Goal: Task Accomplishment & Management: Use online tool/utility

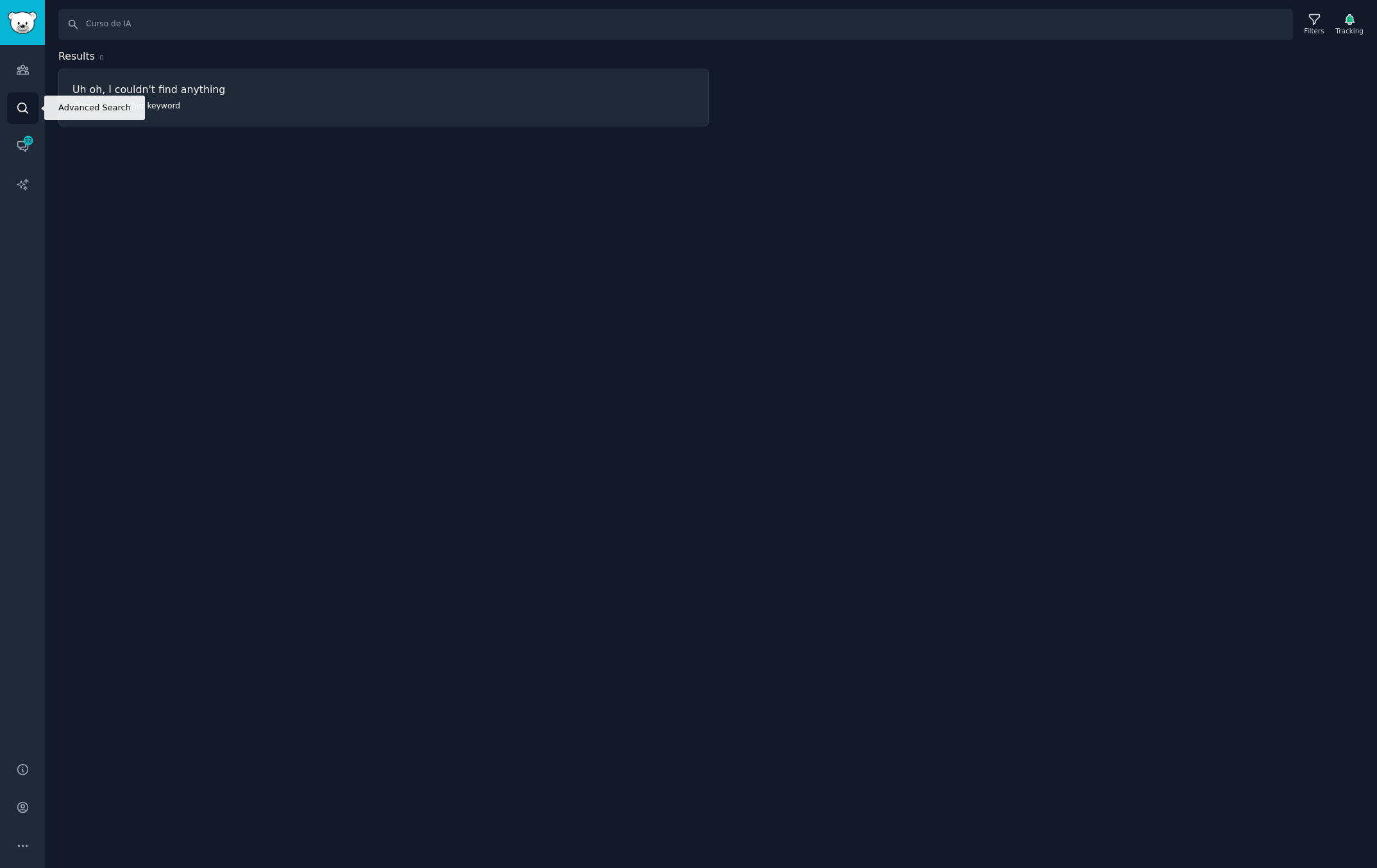
click at [14, 117] on link "Search" at bounding box center [22, 108] width 32 height 32
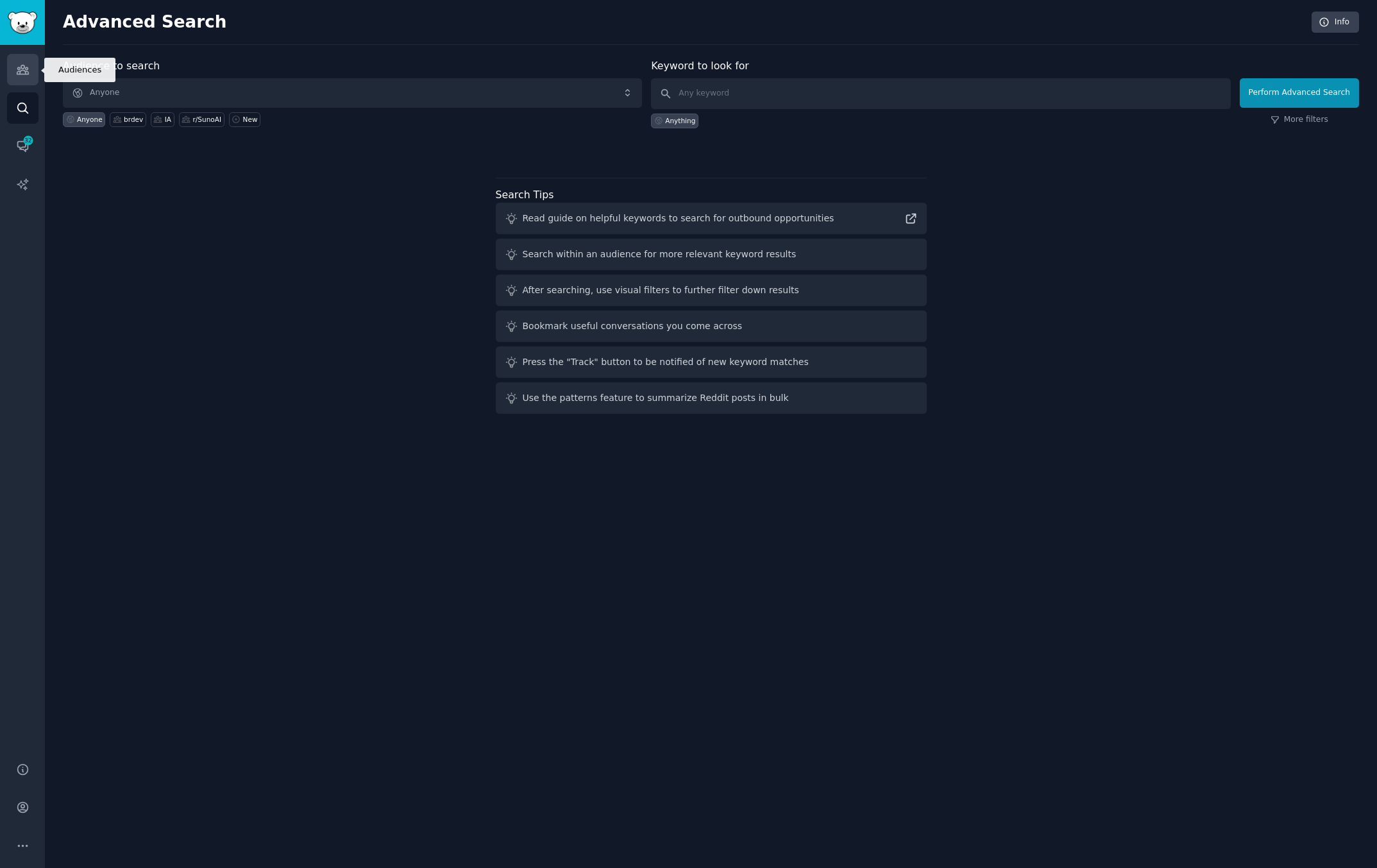
click at [28, 70] on icon "Sidebar" at bounding box center [23, 70] width 14 height 14
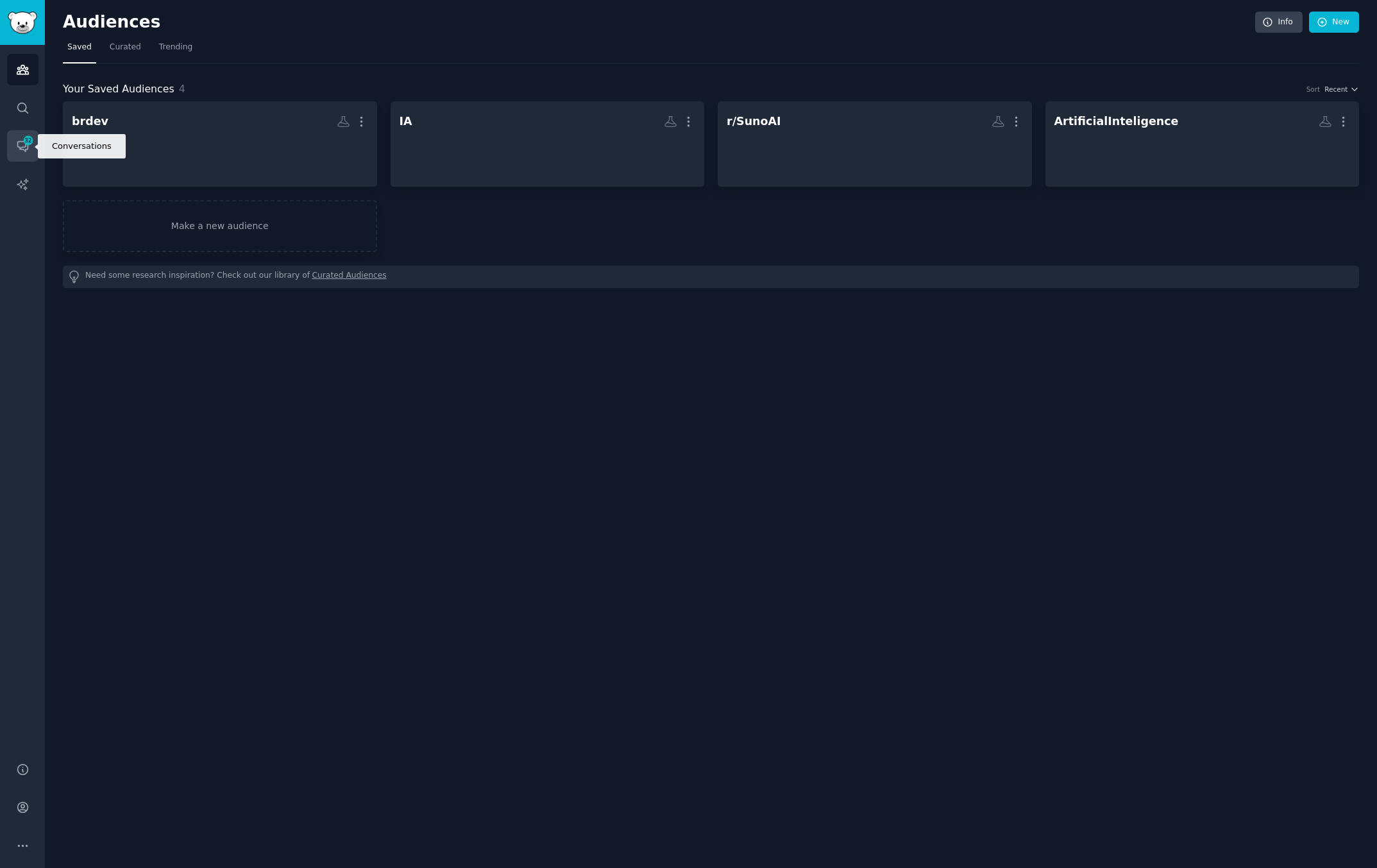
click at [33, 149] on link "Conversations 32" at bounding box center [22, 146] width 32 height 32
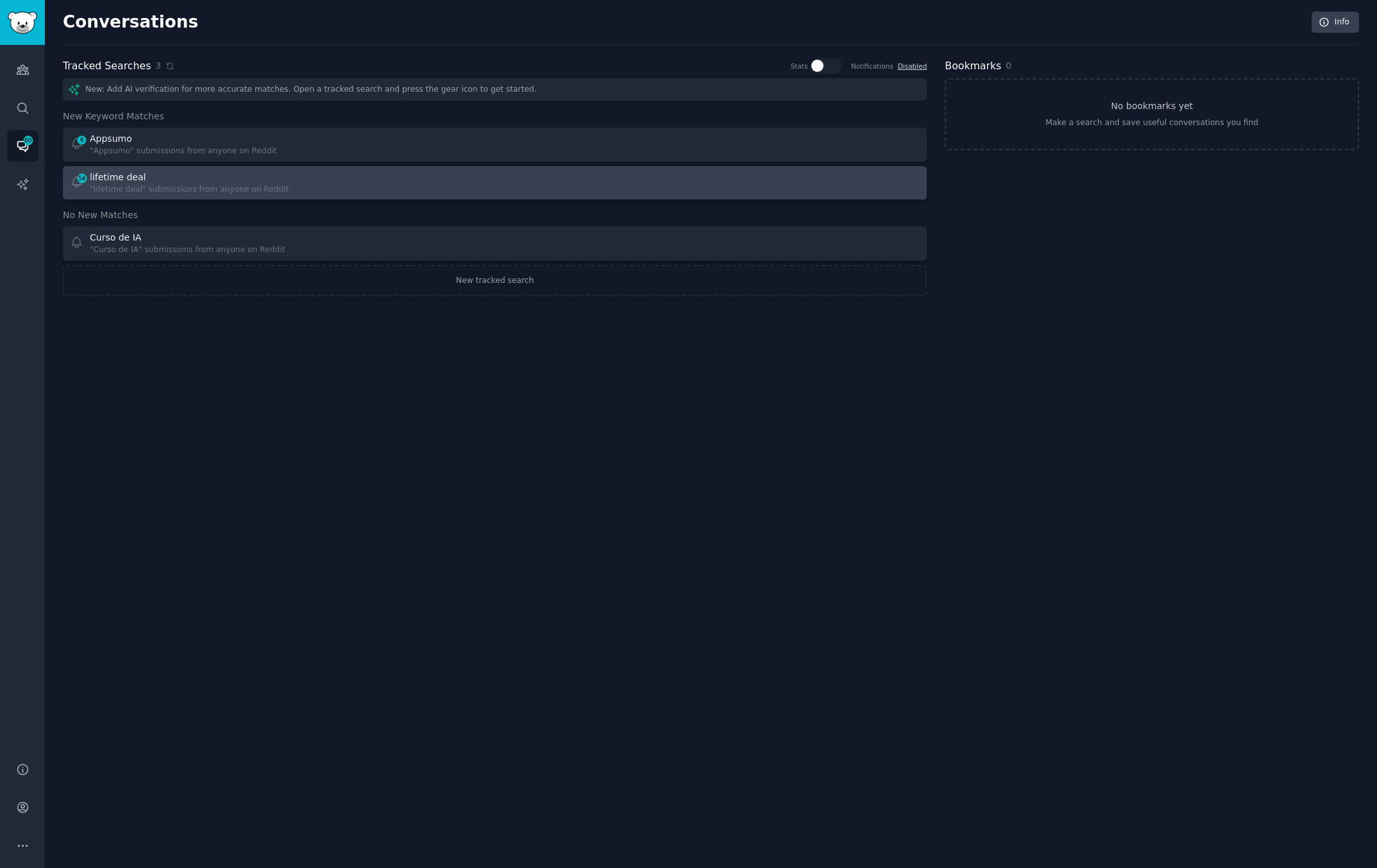
click at [261, 193] on div ""lifetime deal" submissions from anyone on Reddit" at bounding box center [190, 189] width 199 height 11
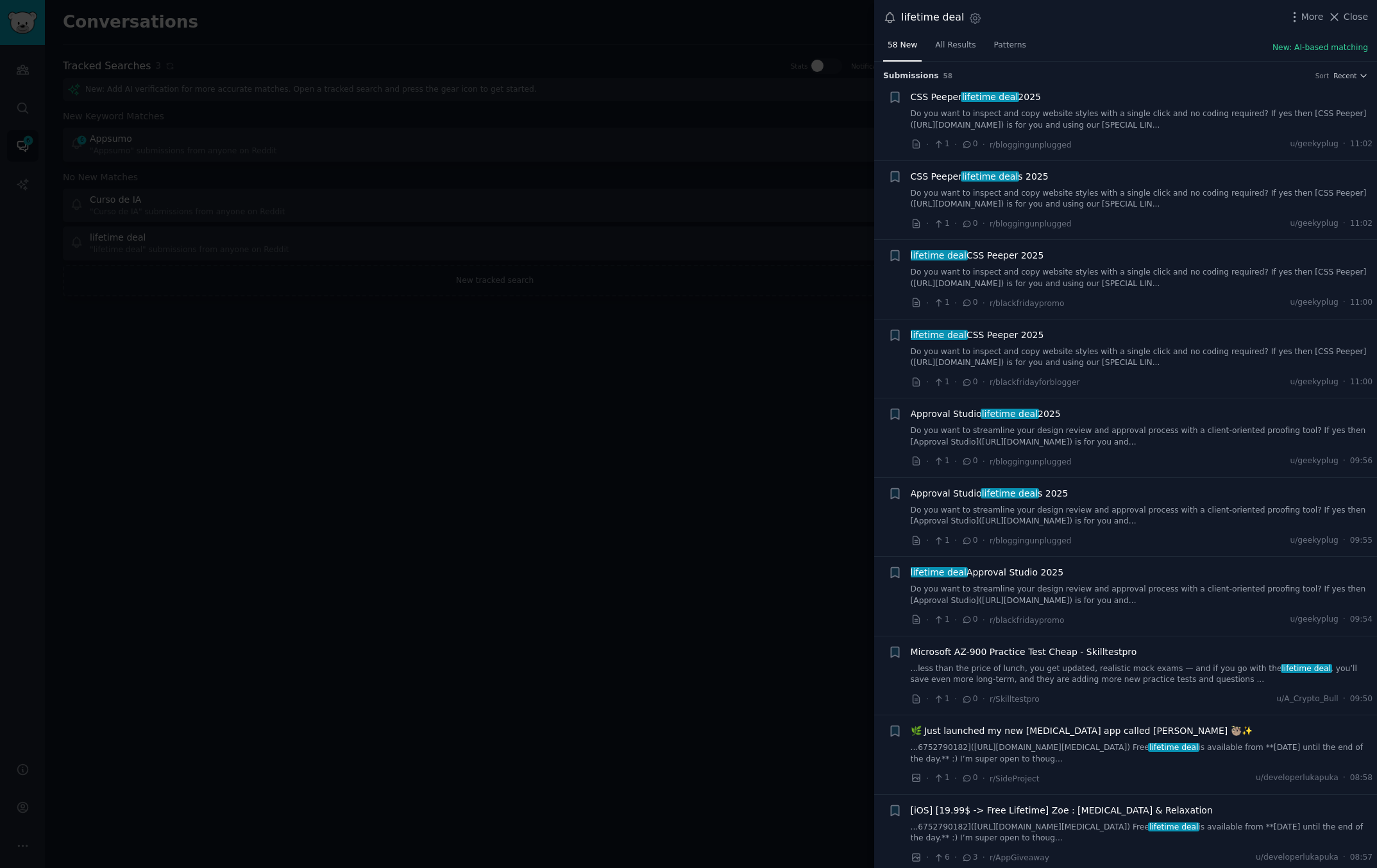
click at [269, 316] on div at bounding box center [688, 434] width 1377 height 868
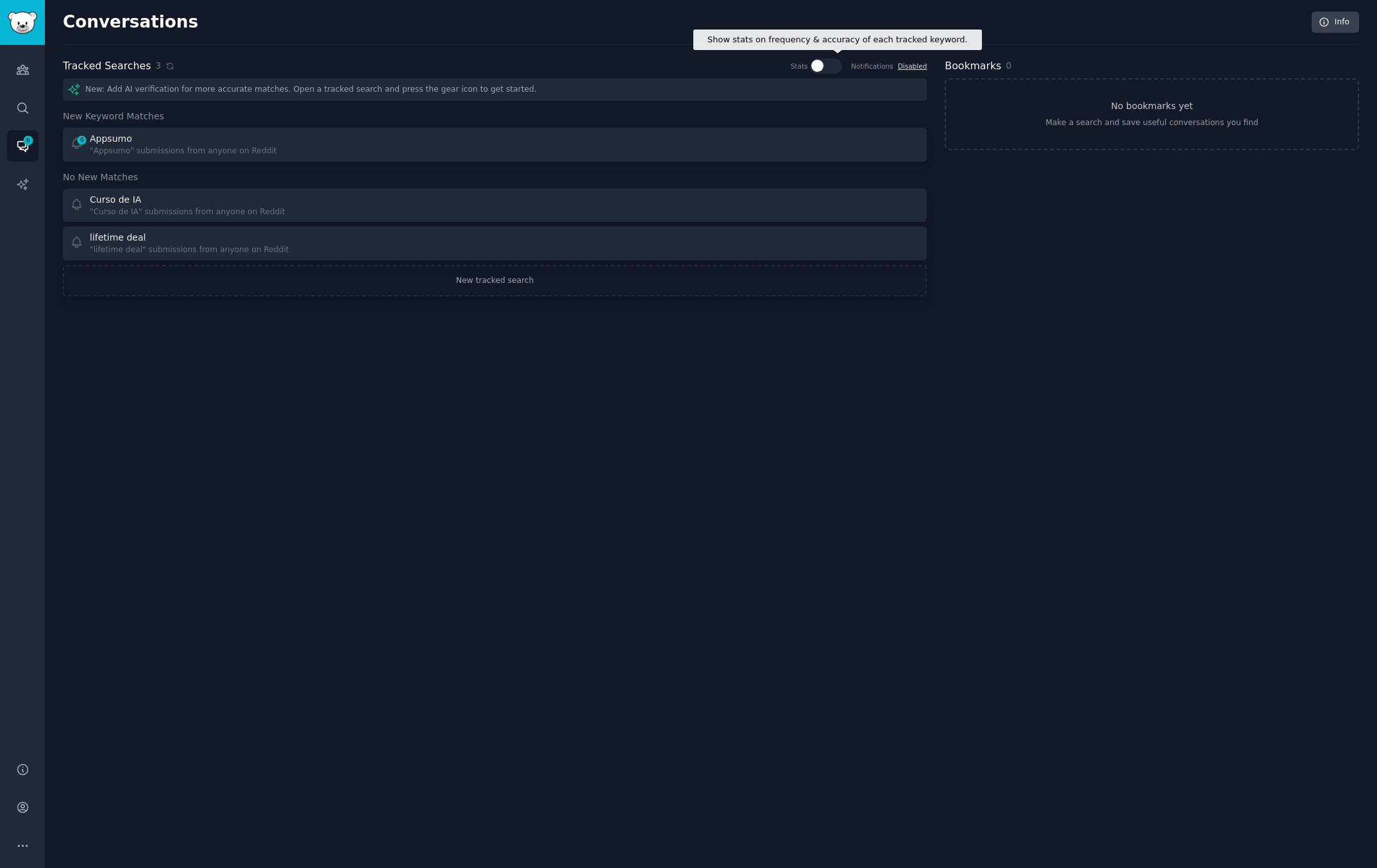
click at [830, 67] on div at bounding box center [830, 65] width 6 height 12
checkbox input "true"
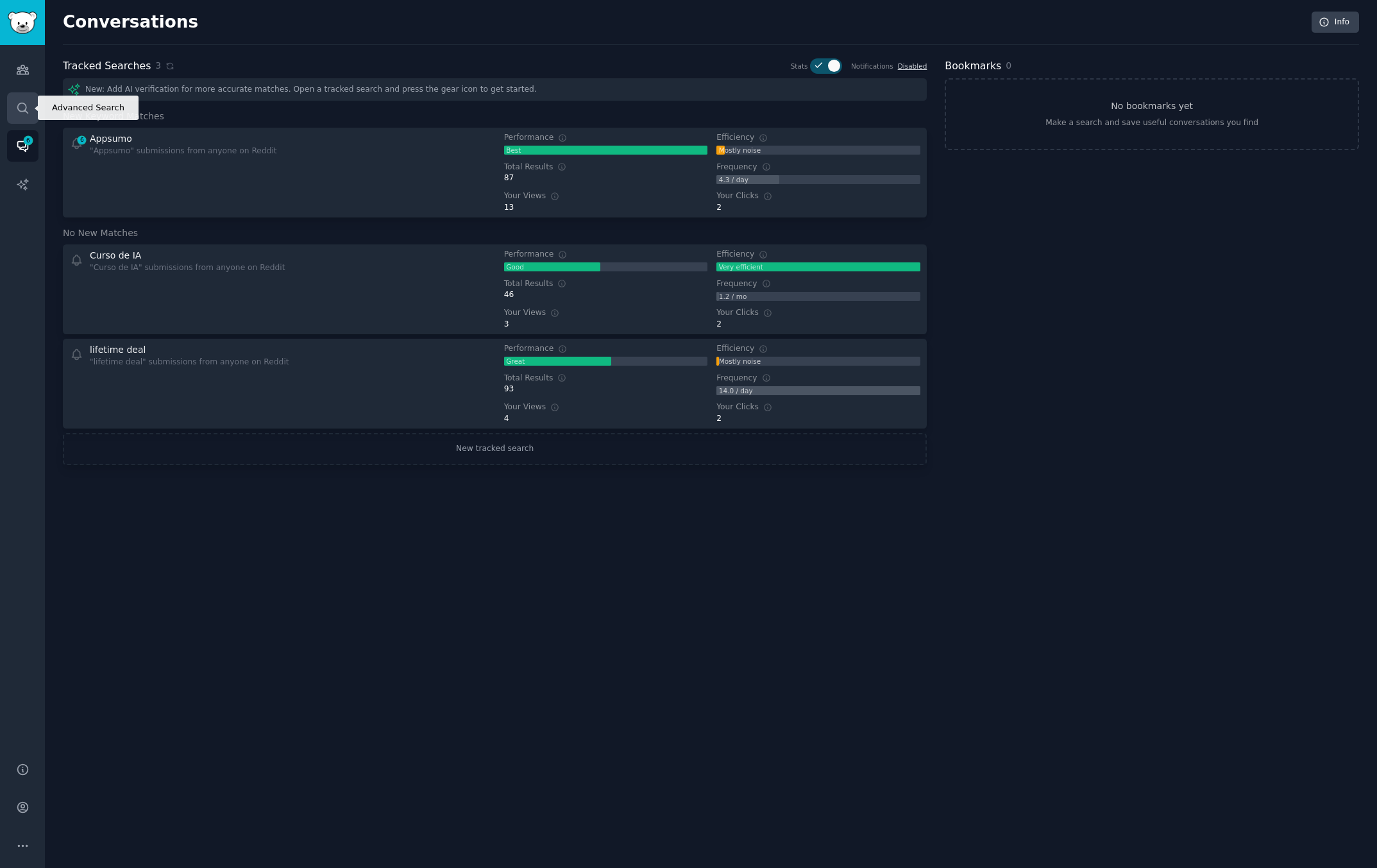
click at [23, 113] on icon "Sidebar" at bounding box center [23, 108] width 14 height 14
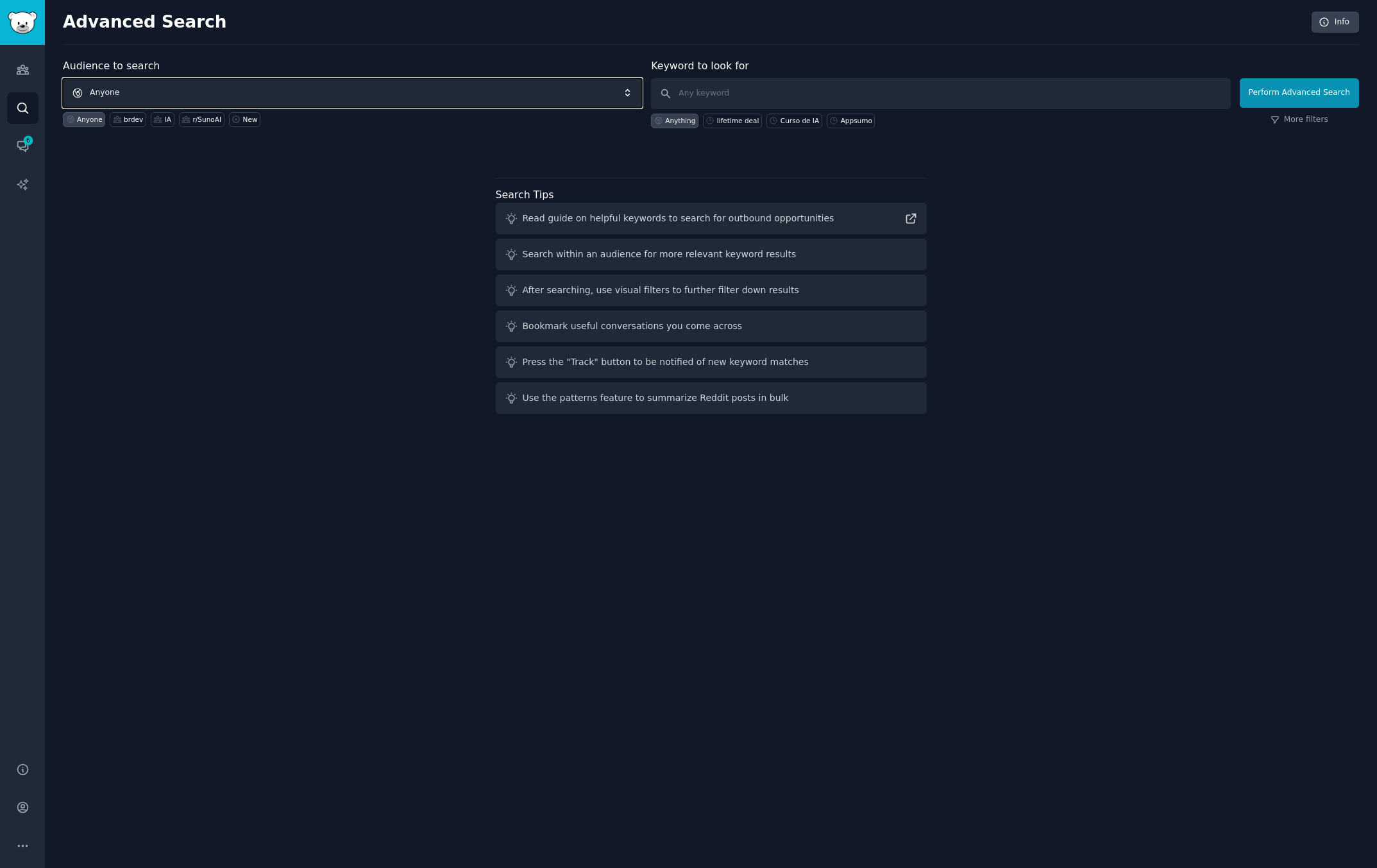
click at [384, 88] on span "Anyone" at bounding box center [352, 93] width 579 height 29
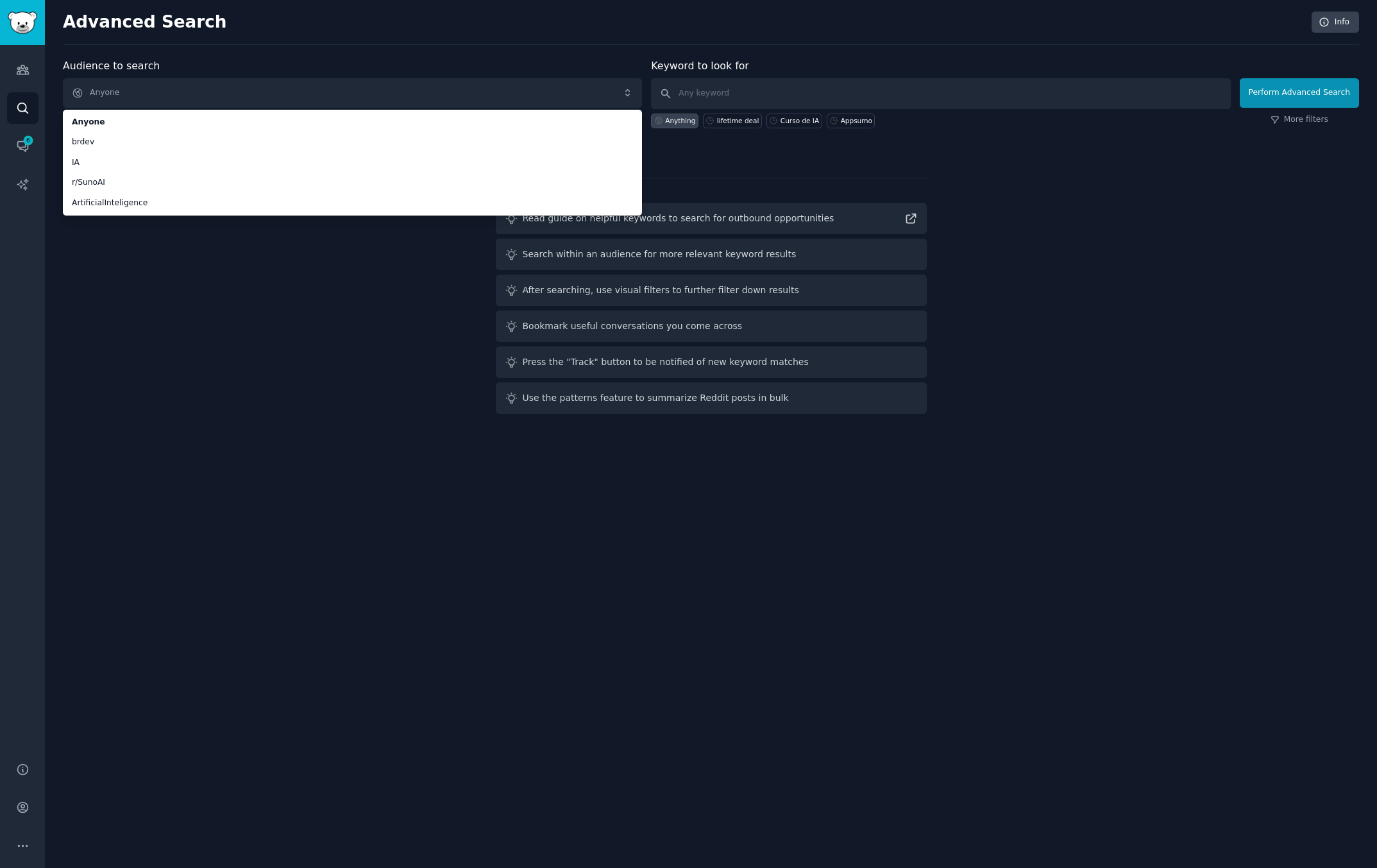
click at [394, 27] on h2 "Advanced Search" at bounding box center [683, 22] width 1241 height 21
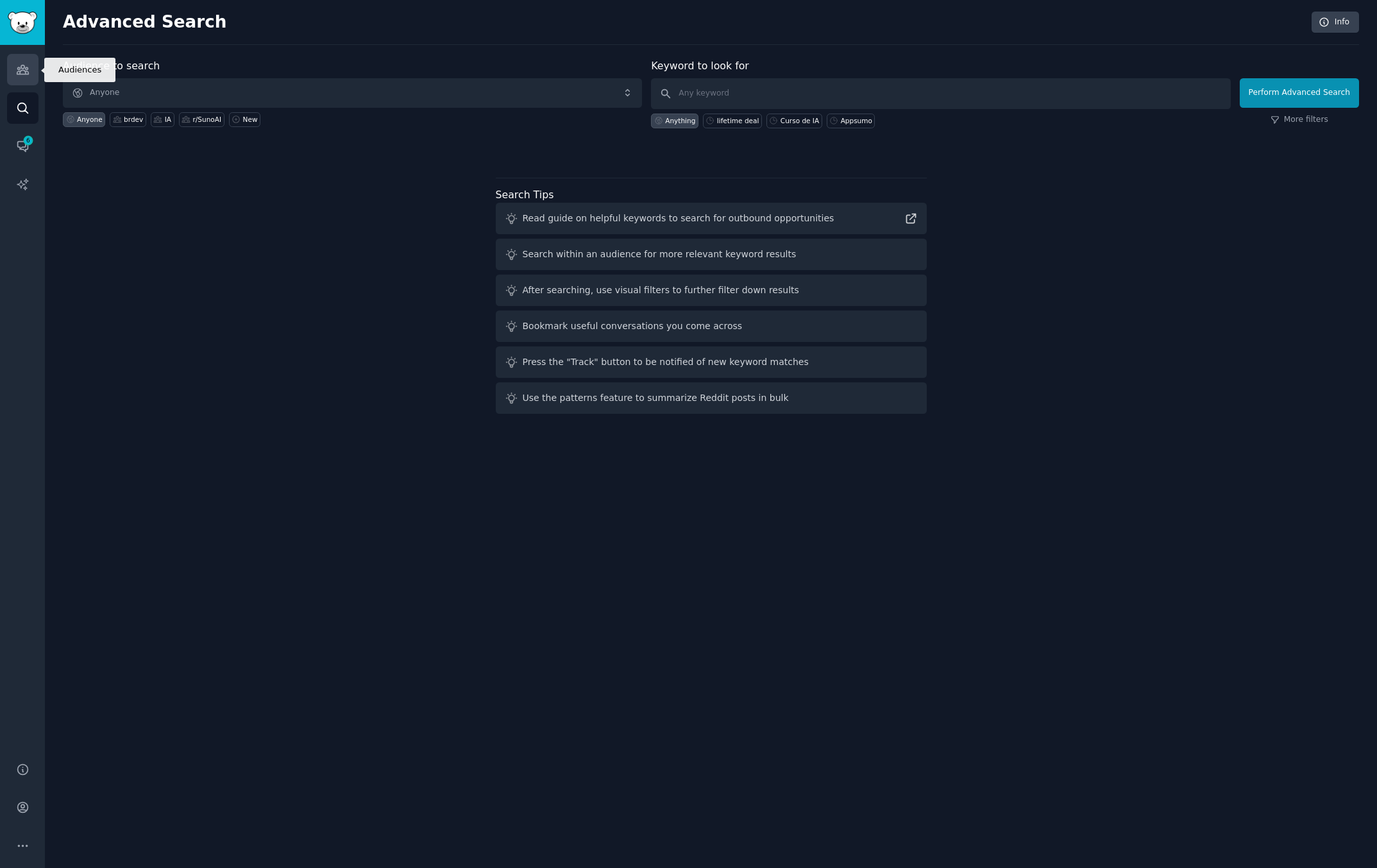
click at [29, 64] on link "Audiences" at bounding box center [22, 70] width 32 height 32
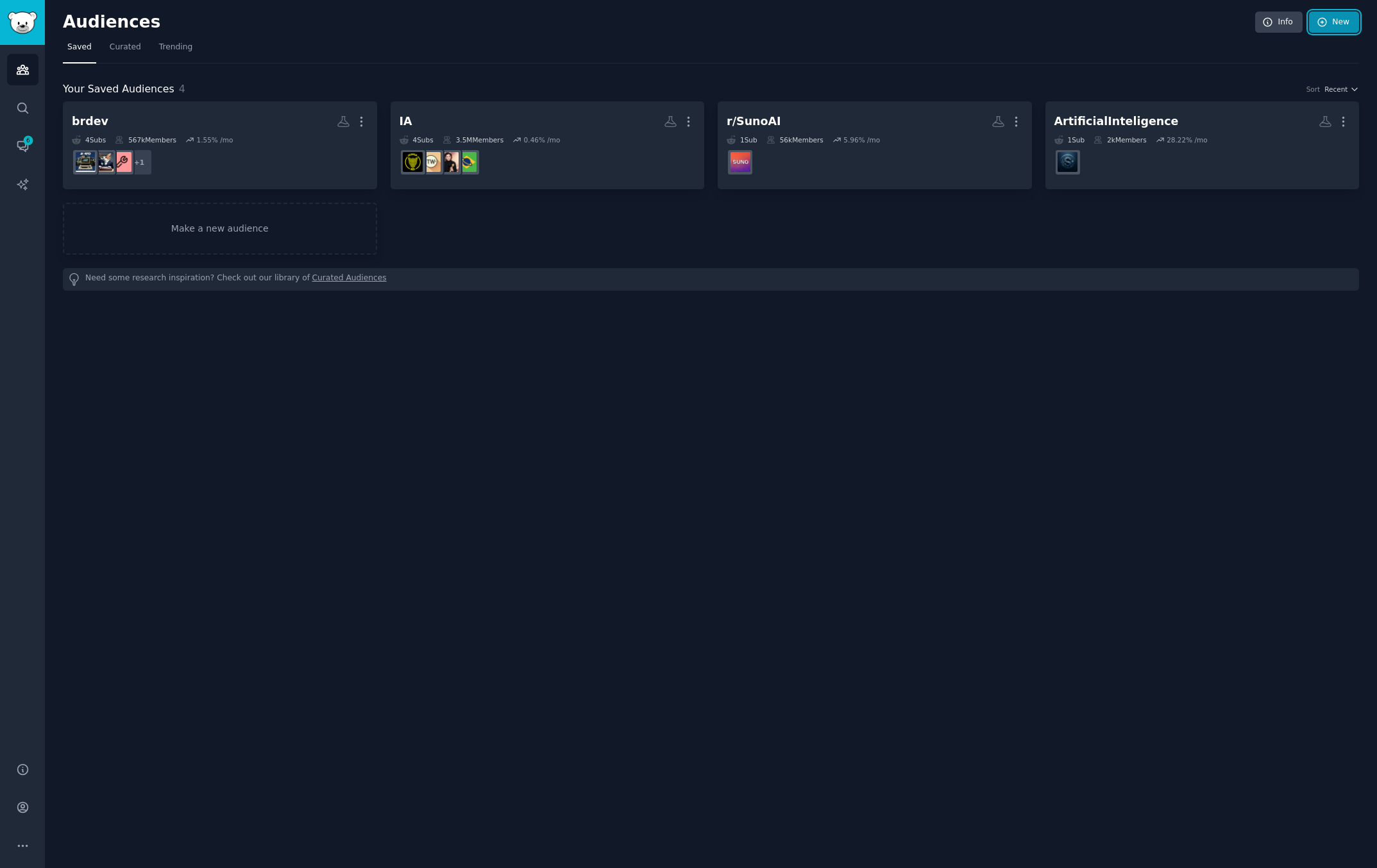
click at [1320, 21] on icon at bounding box center [1322, 21] width 11 height 11
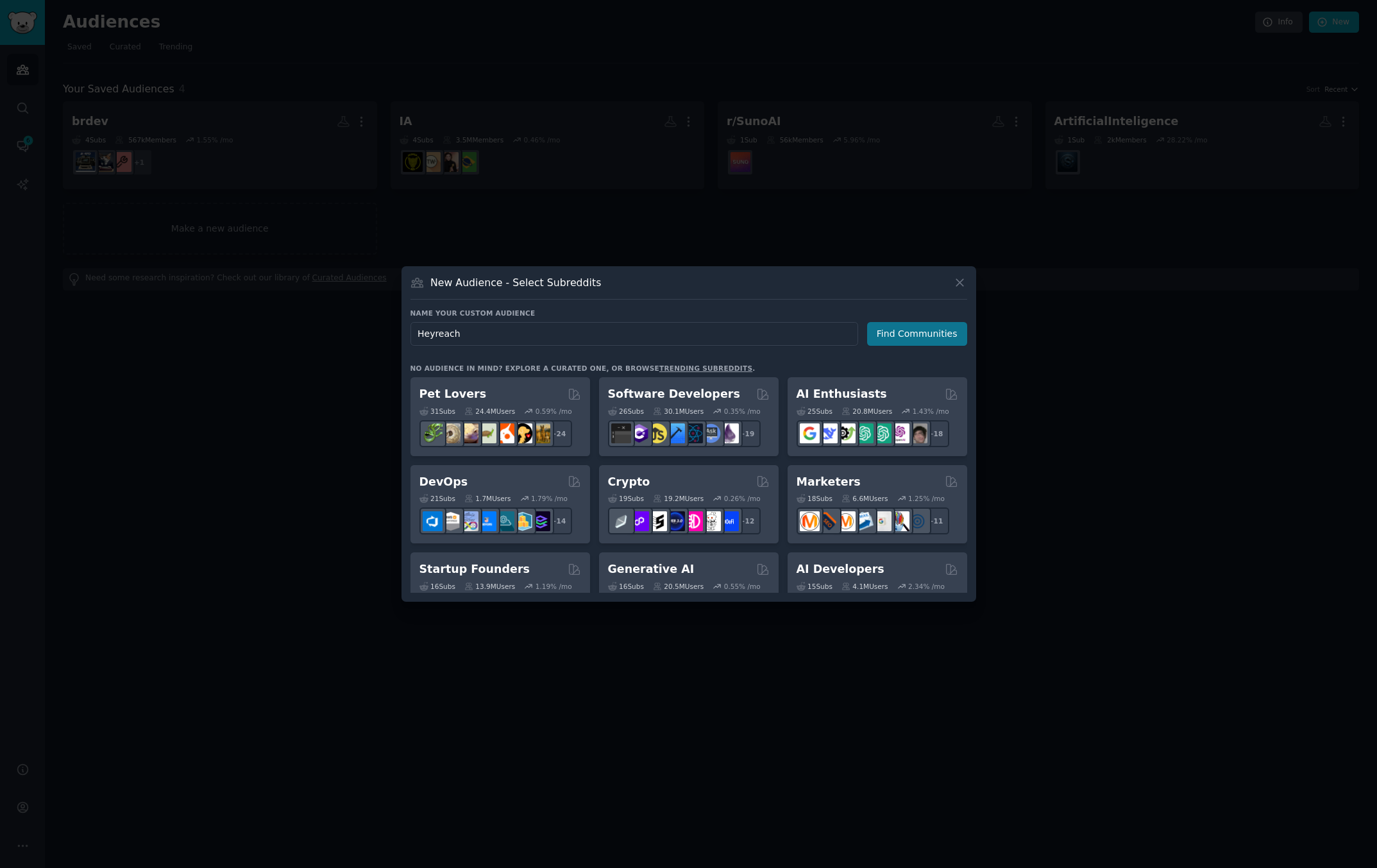
type input "Heyreach"
click at [941, 325] on button "Find Communities" at bounding box center [917, 334] width 100 height 24
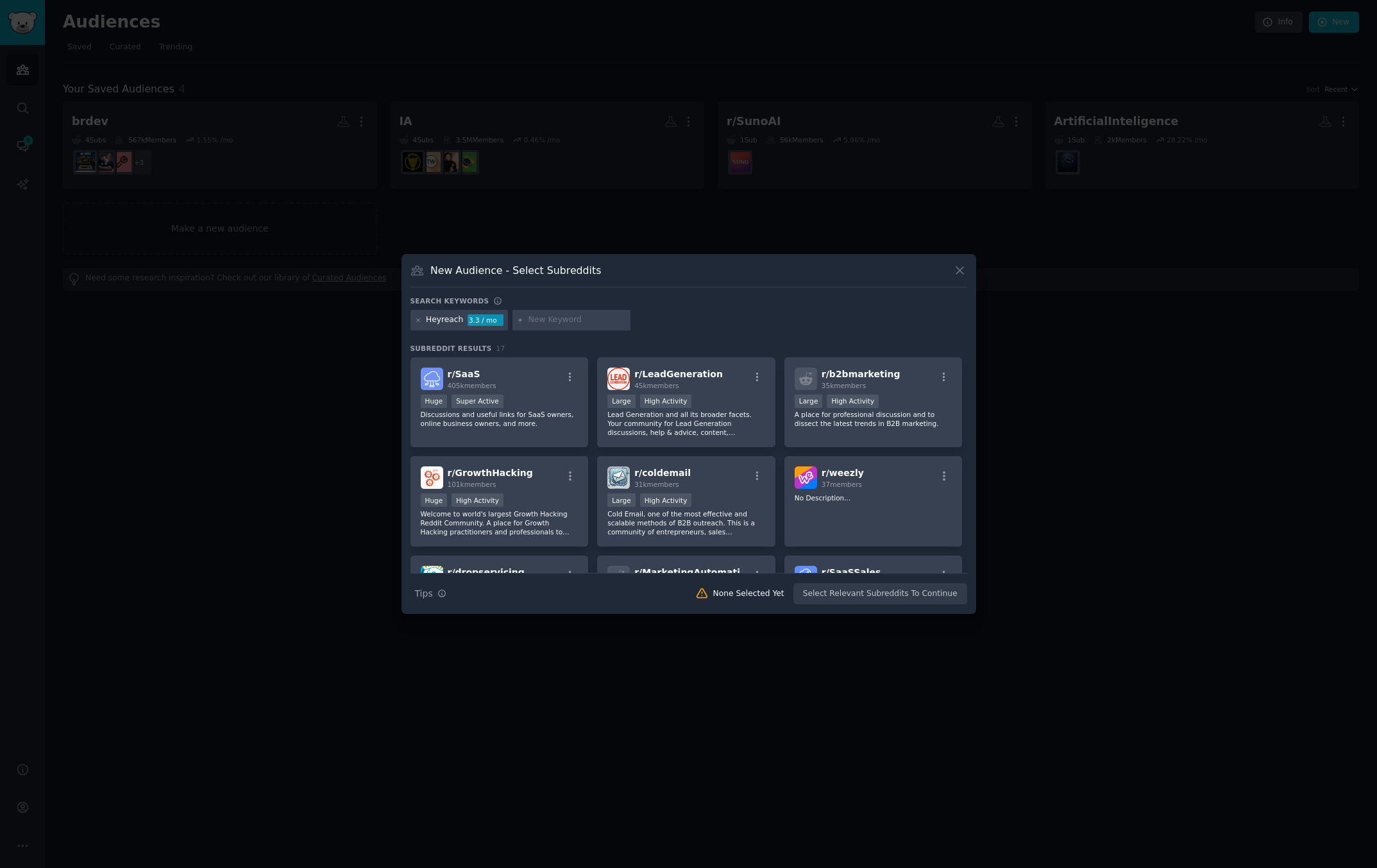
click at [571, 321] on input "text" at bounding box center [578, 319] width 98 height 11
click at [895, 594] on div "Search Tips Tips None Selected Yet Select Relevant Subreddits To Continue" at bounding box center [688, 588] width 556 height 32
click at [529, 402] on div ">= 95th percentile for submissions / day Huge Super Active" at bounding box center [500, 402] width 158 height 16
click at [669, 412] on p "Lead Generation and all its broader facets. Your community for Lead Generation …" at bounding box center [686, 422] width 158 height 27
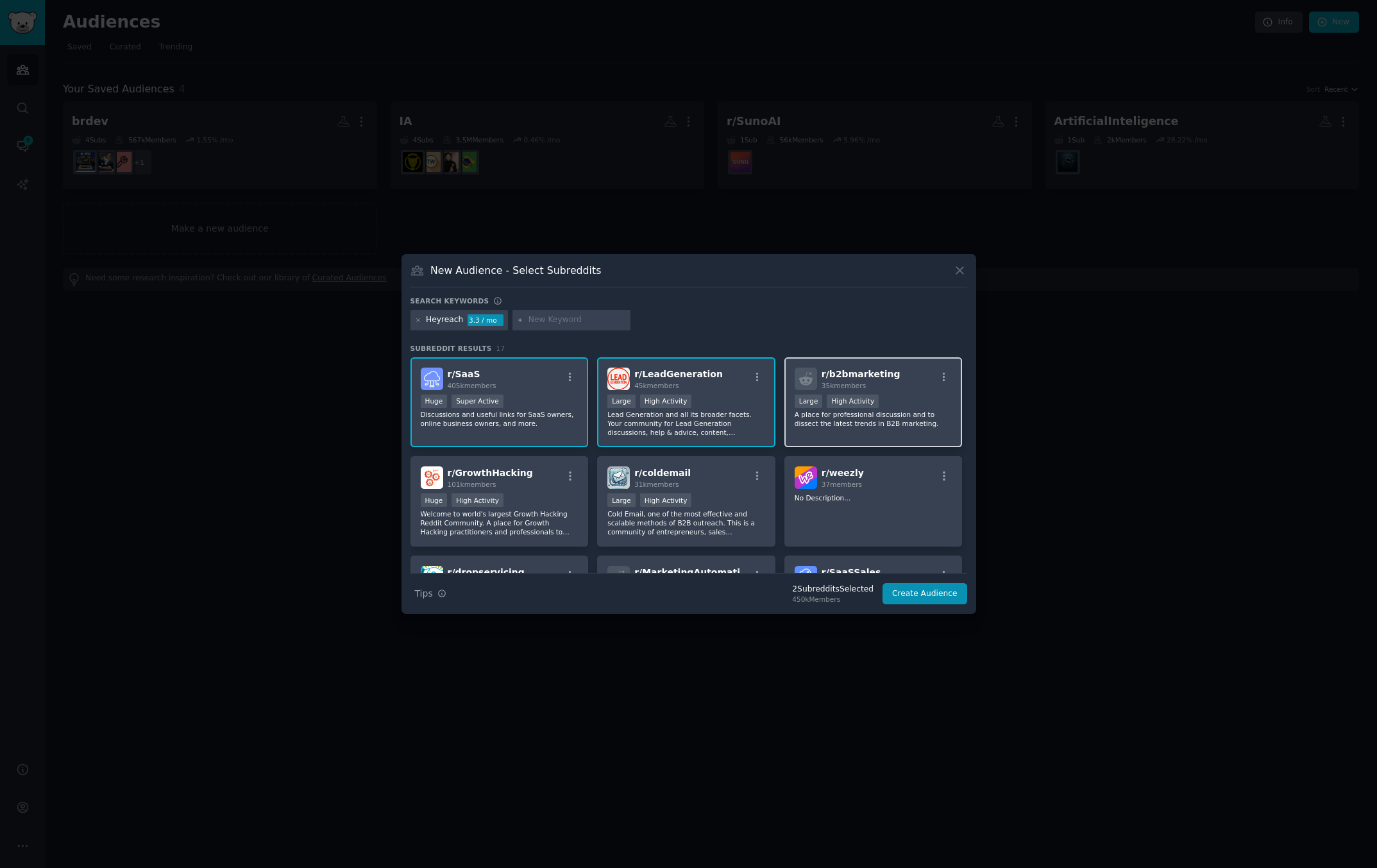
click at [825, 410] on div "Large High Activity" at bounding box center [874, 402] width 158 height 16
click at [846, 501] on p "No Description..." at bounding box center [874, 497] width 158 height 9
click at [716, 503] on div ">= 80th percentile for submissions / day Large High Activity" at bounding box center [686, 501] width 158 height 16
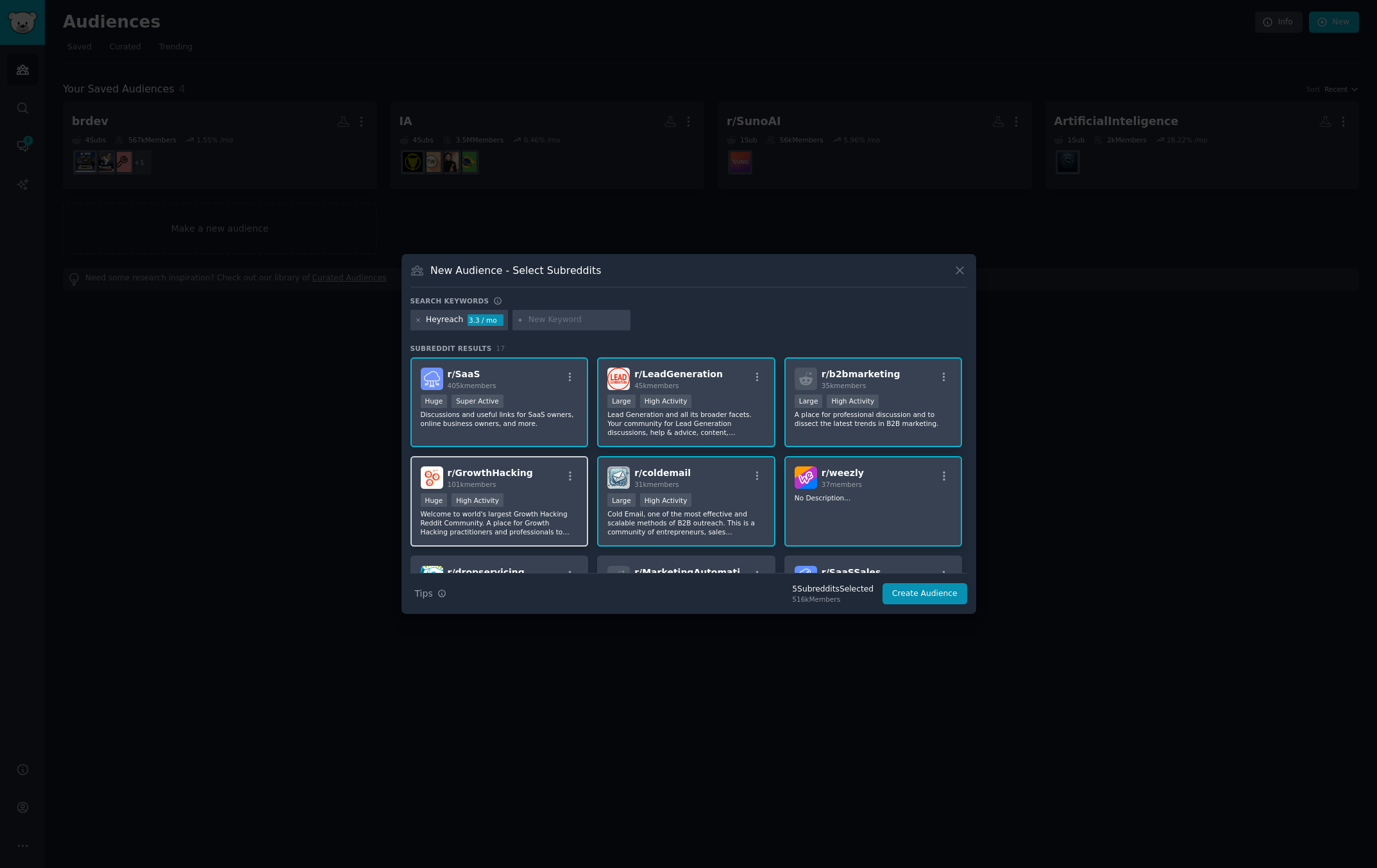
click at [561, 502] on div "Huge High Activity" at bounding box center [500, 501] width 158 height 16
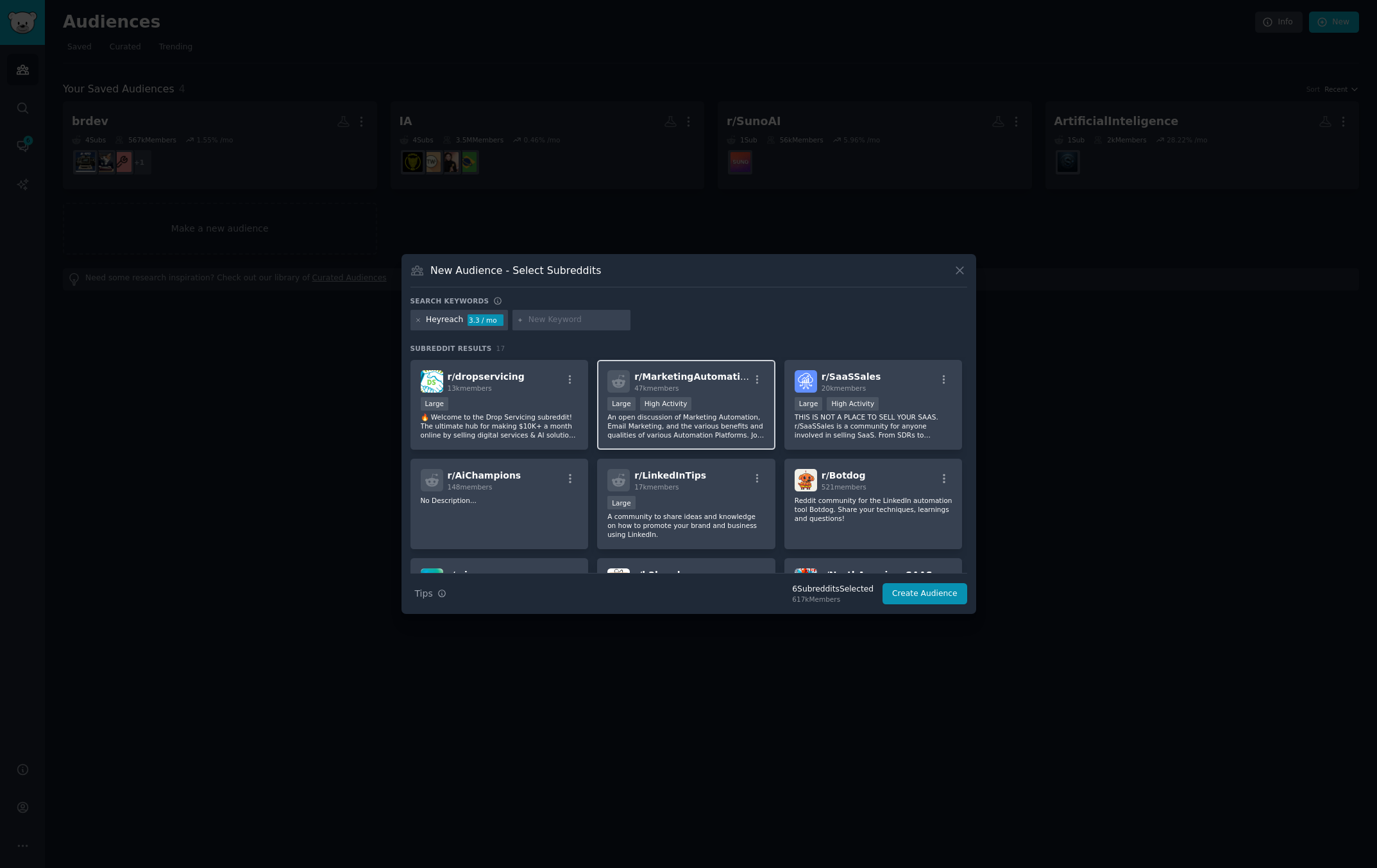
scroll to position [198, 0]
drag, startPoint x: 536, startPoint y: 424, endPoint x: 608, endPoint y: 412, distance: 73.0
click at [536, 424] on p "🔥 Welcome to the Drop Servicing subreddit! The ultimate hub for making $10K+ a …" at bounding box center [500, 422] width 158 height 27
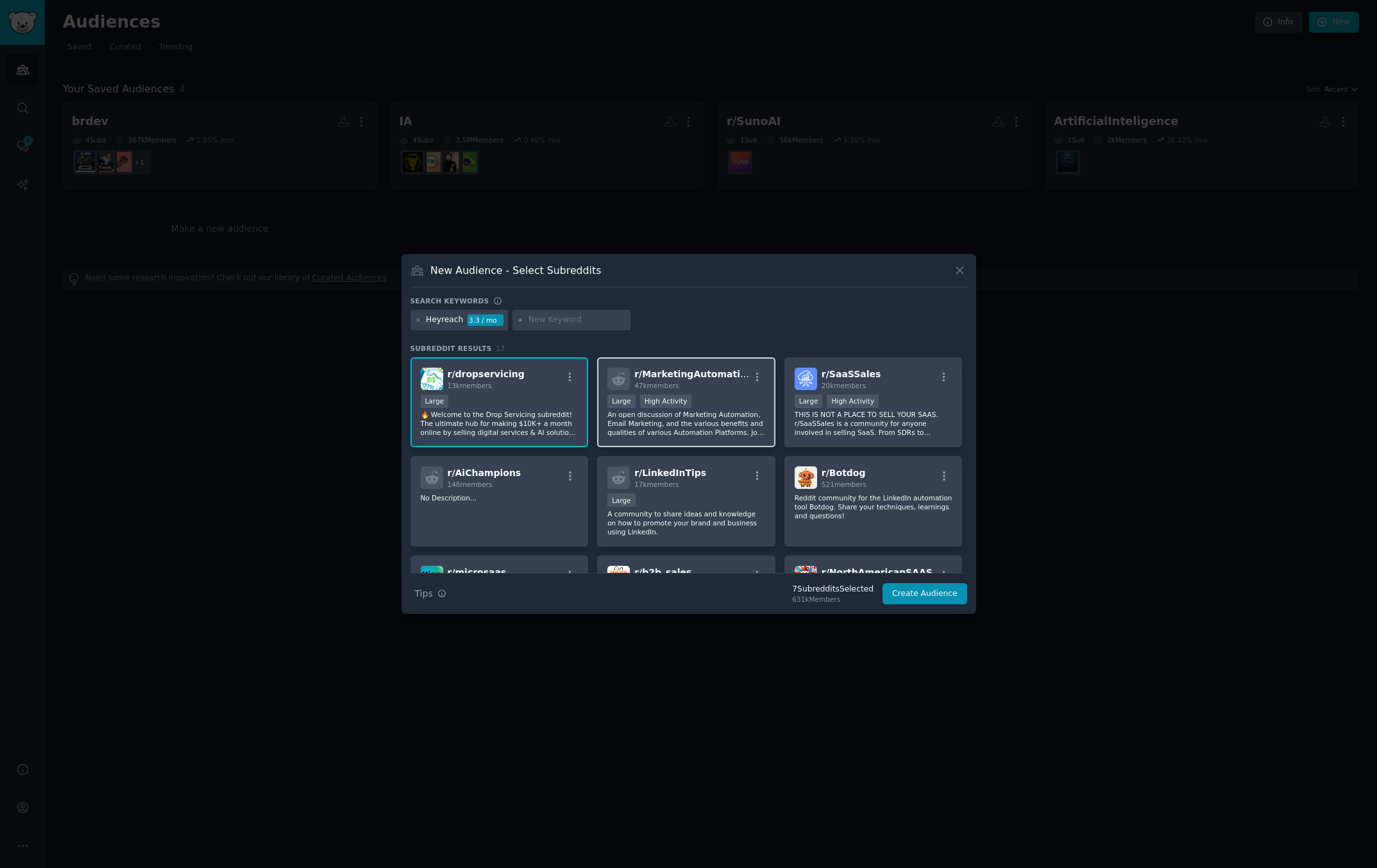
click at [663, 410] on p "An open discussion of Marketing Automation, Email Marketing, and the various be…" at bounding box center [686, 422] width 158 height 27
click at [876, 410] on p "THIS IS NOT A PLACE TO SELL YOUR SAAS. r/SaaSSales is a community for anyone in…" at bounding box center [874, 422] width 158 height 27
click at [870, 480] on div "r/ Botdog 521 members" at bounding box center [874, 477] width 158 height 22
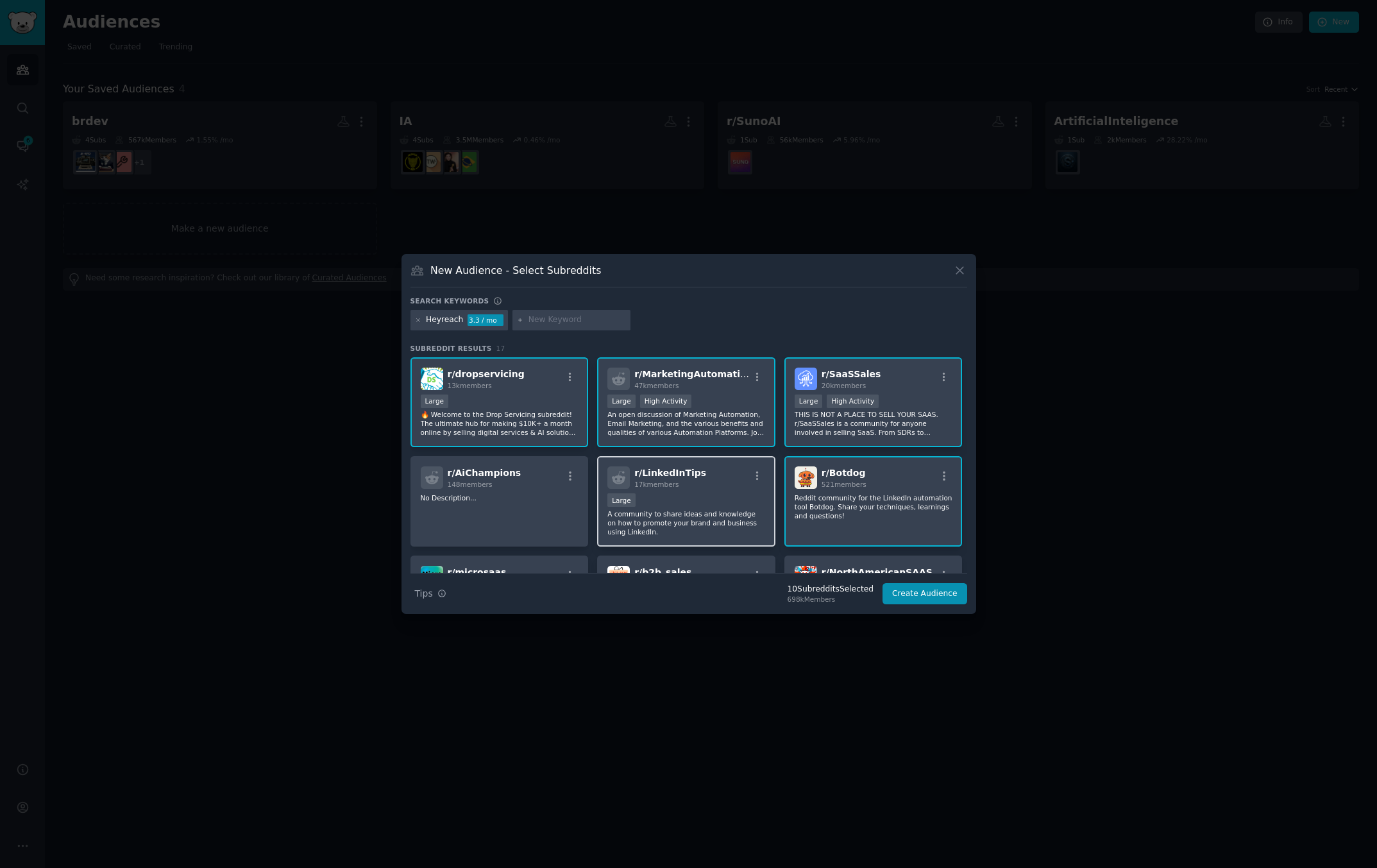
click at [731, 497] on div "Large" at bounding box center [686, 501] width 158 height 16
click at [577, 501] on div "r/ AiChampions 148 members No Description..." at bounding box center [500, 501] width 179 height 90
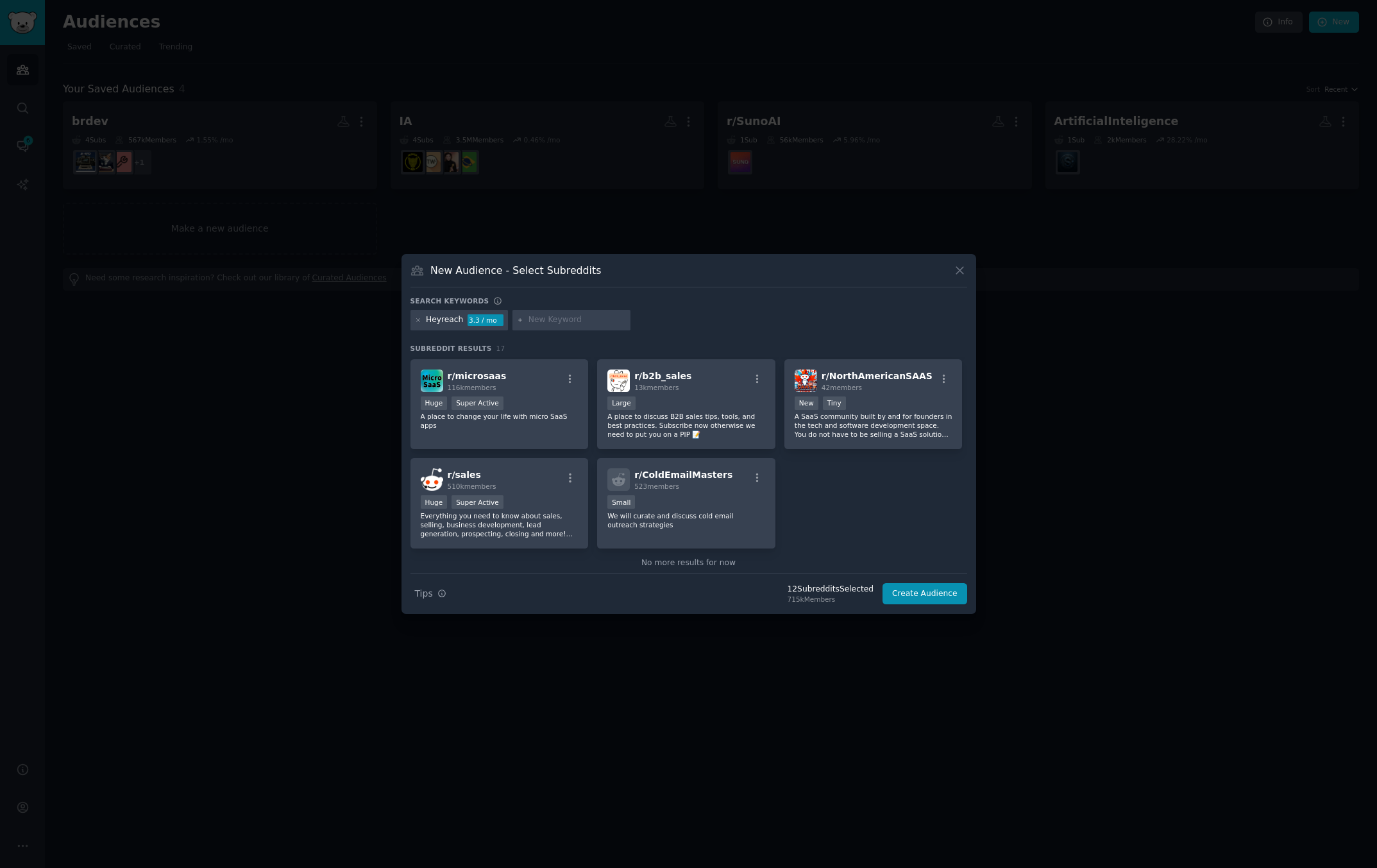
scroll to position [397, 0]
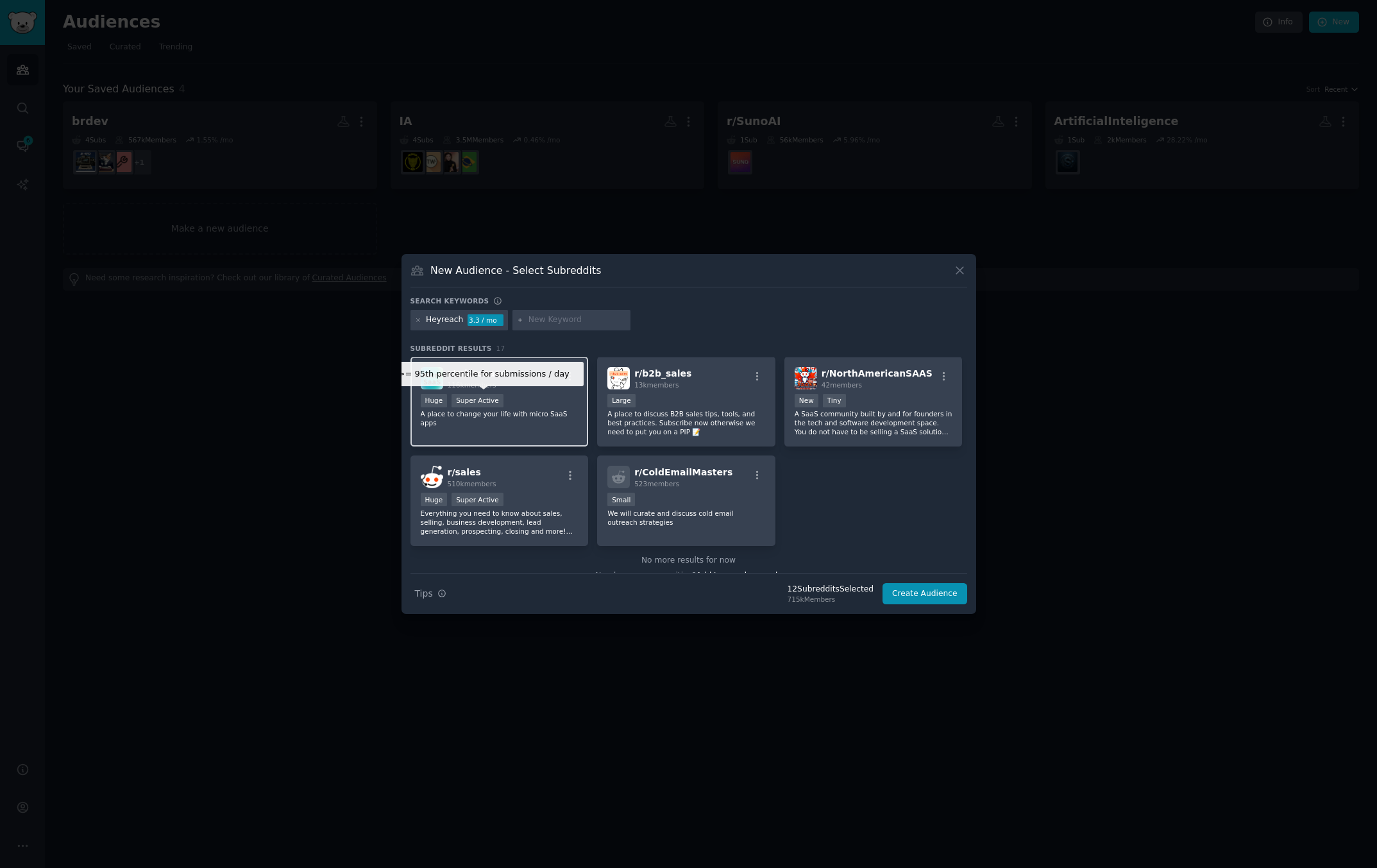
click at [493, 403] on div "Super Active" at bounding box center [477, 401] width 52 height 14
click at [646, 417] on p "A place to discuss B2B sales tips, tools, and best practices. Subscribe now oth…" at bounding box center [686, 422] width 158 height 27
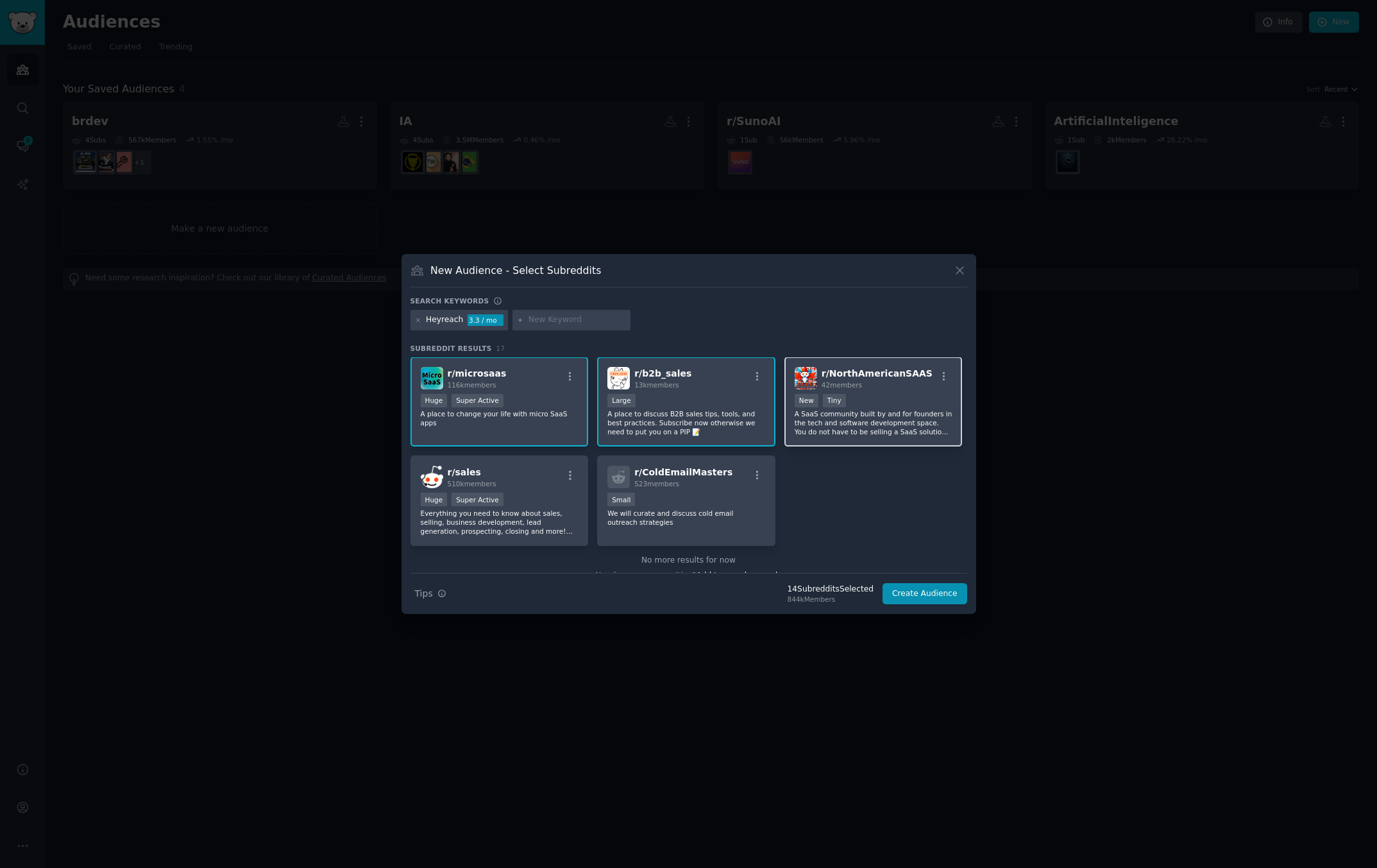
click at [834, 416] on p "A SaaS community built by and for founders in the tech and software development…" at bounding box center [874, 422] width 158 height 27
click at [713, 506] on div "Small" at bounding box center [686, 501] width 158 height 16
click at [504, 508] on p "Everything you need to know about sales, selling, business development, lead ge…" at bounding box center [500, 521] width 158 height 27
click at [920, 591] on button "Create Audience" at bounding box center [925, 593] width 85 height 21
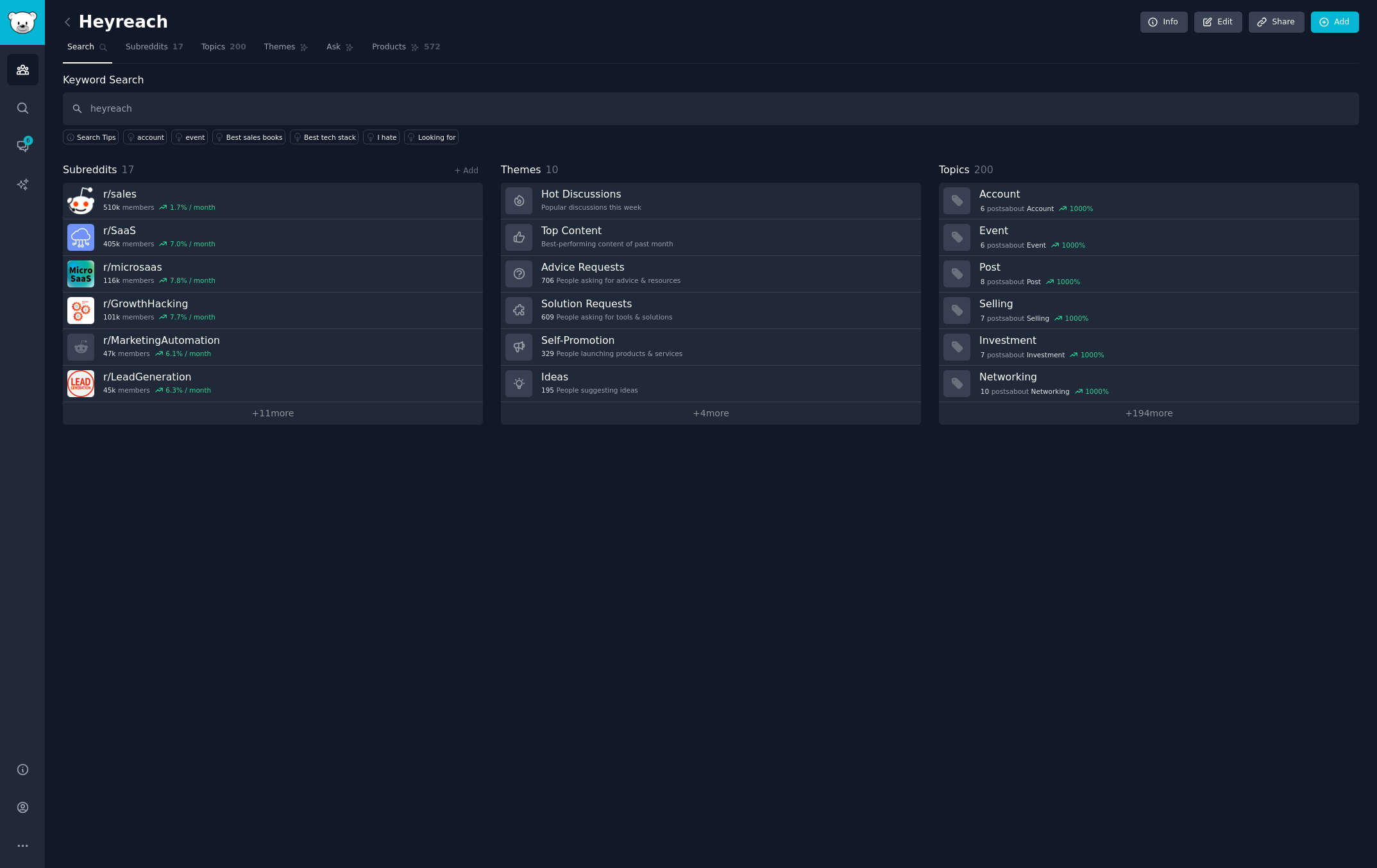
type input "heyreach"
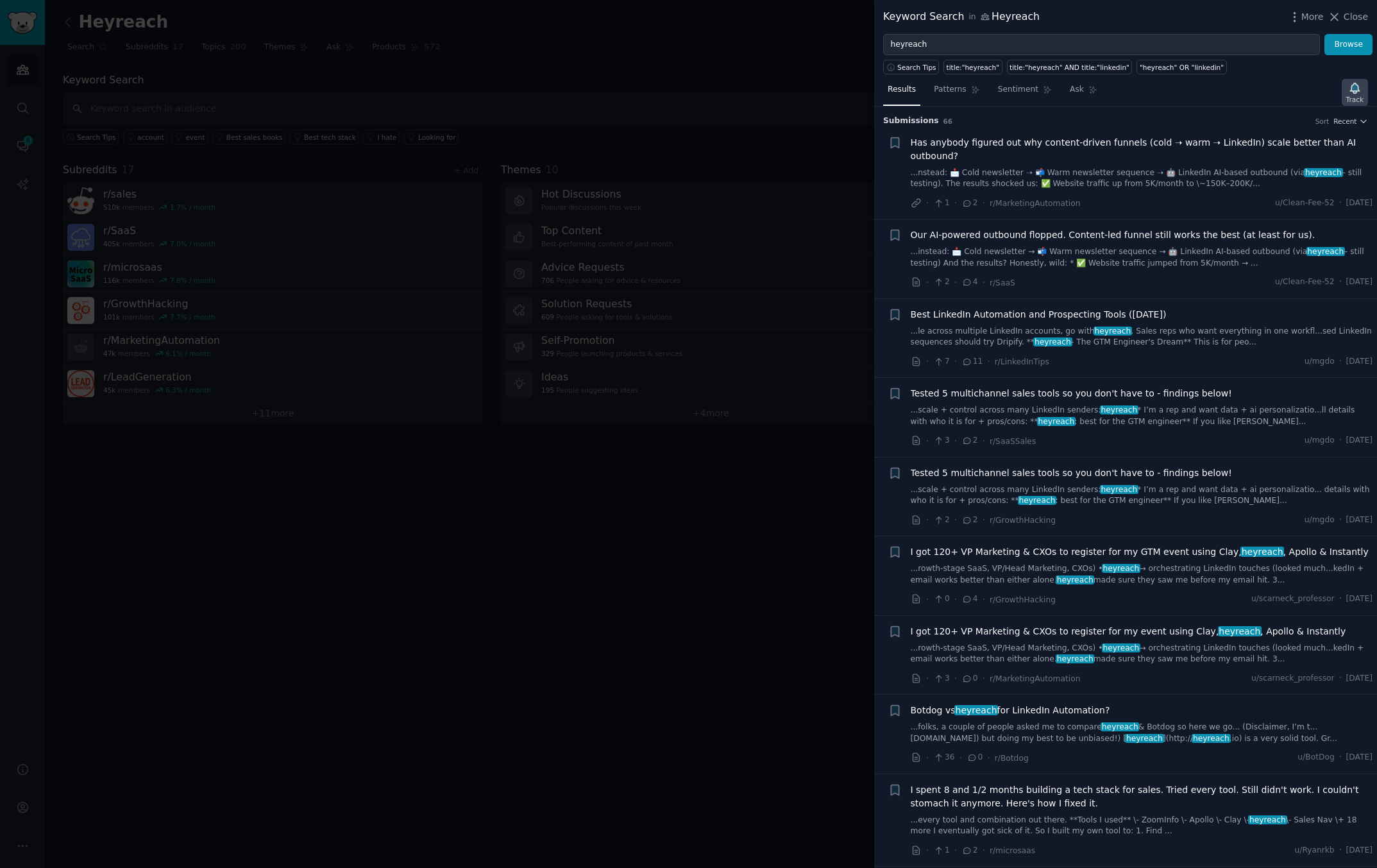
click at [1356, 91] on icon "button" at bounding box center [1355, 88] width 9 height 10
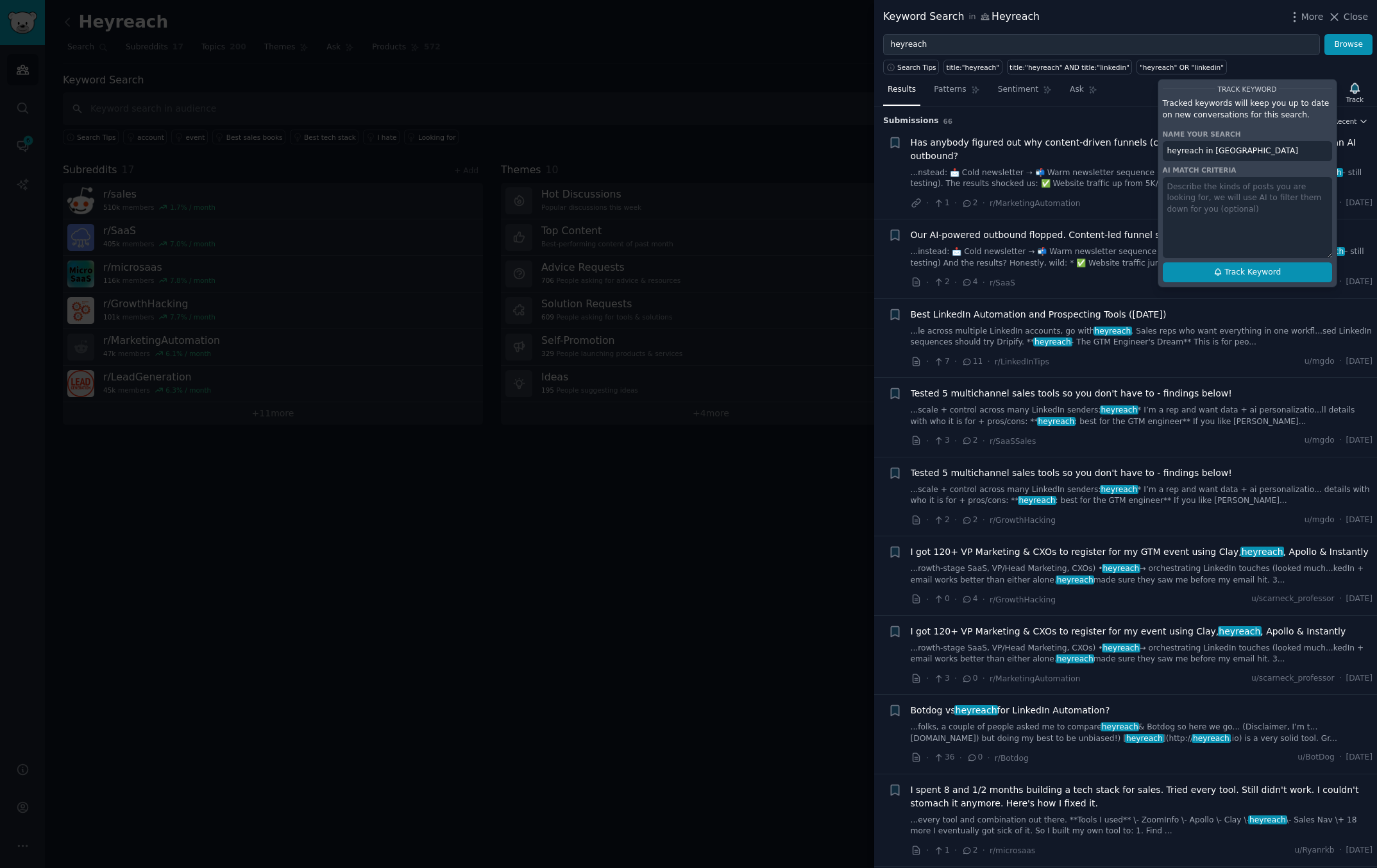
click at [1242, 267] on span "Track Keyword" at bounding box center [1253, 272] width 57 height 11
type input "heyreach in [GEOGRAPHIC_DATA]"
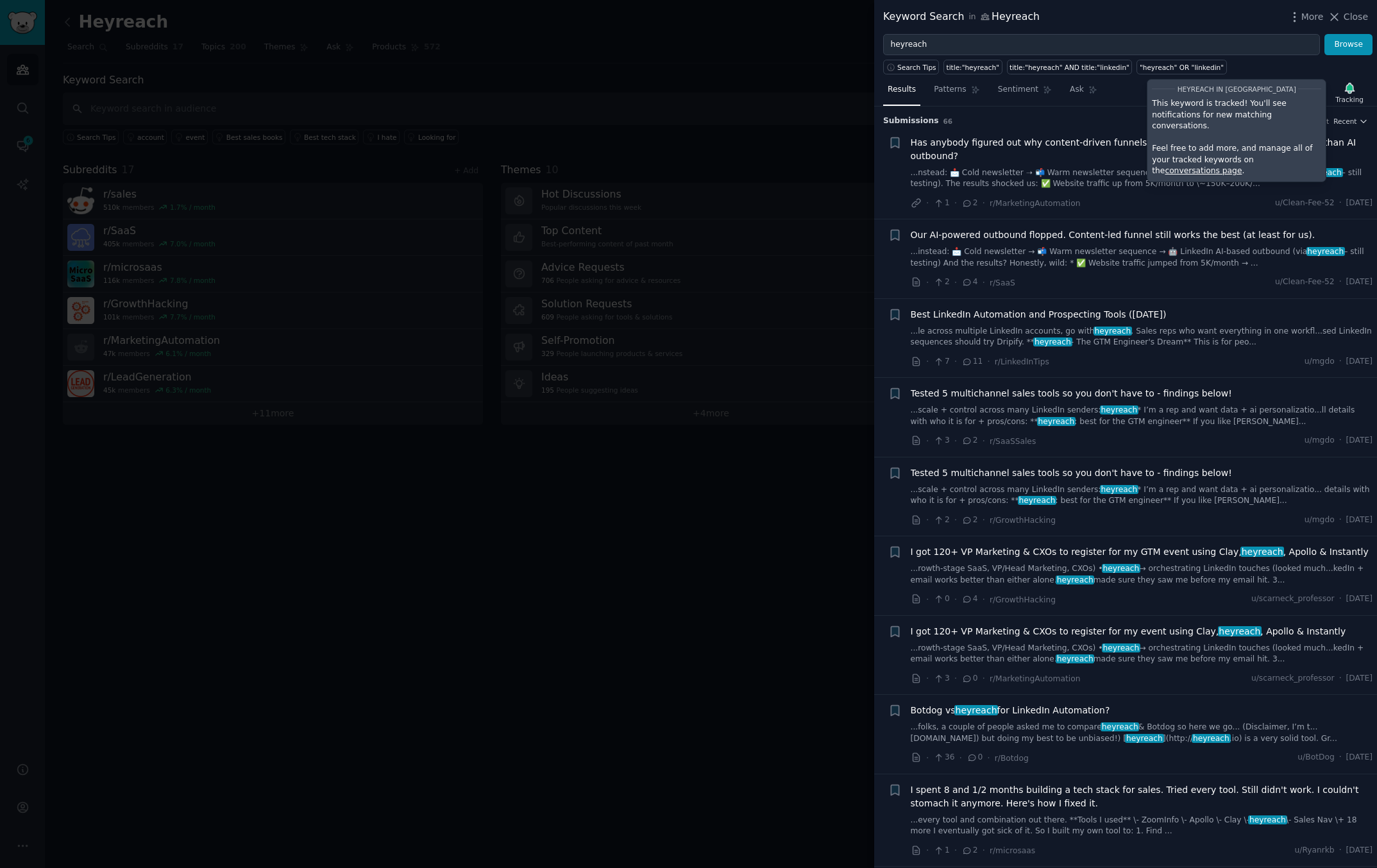
click at [892, 197] on div "Reddit link submission +" at bounding box center [895, 173] width 14 height 75
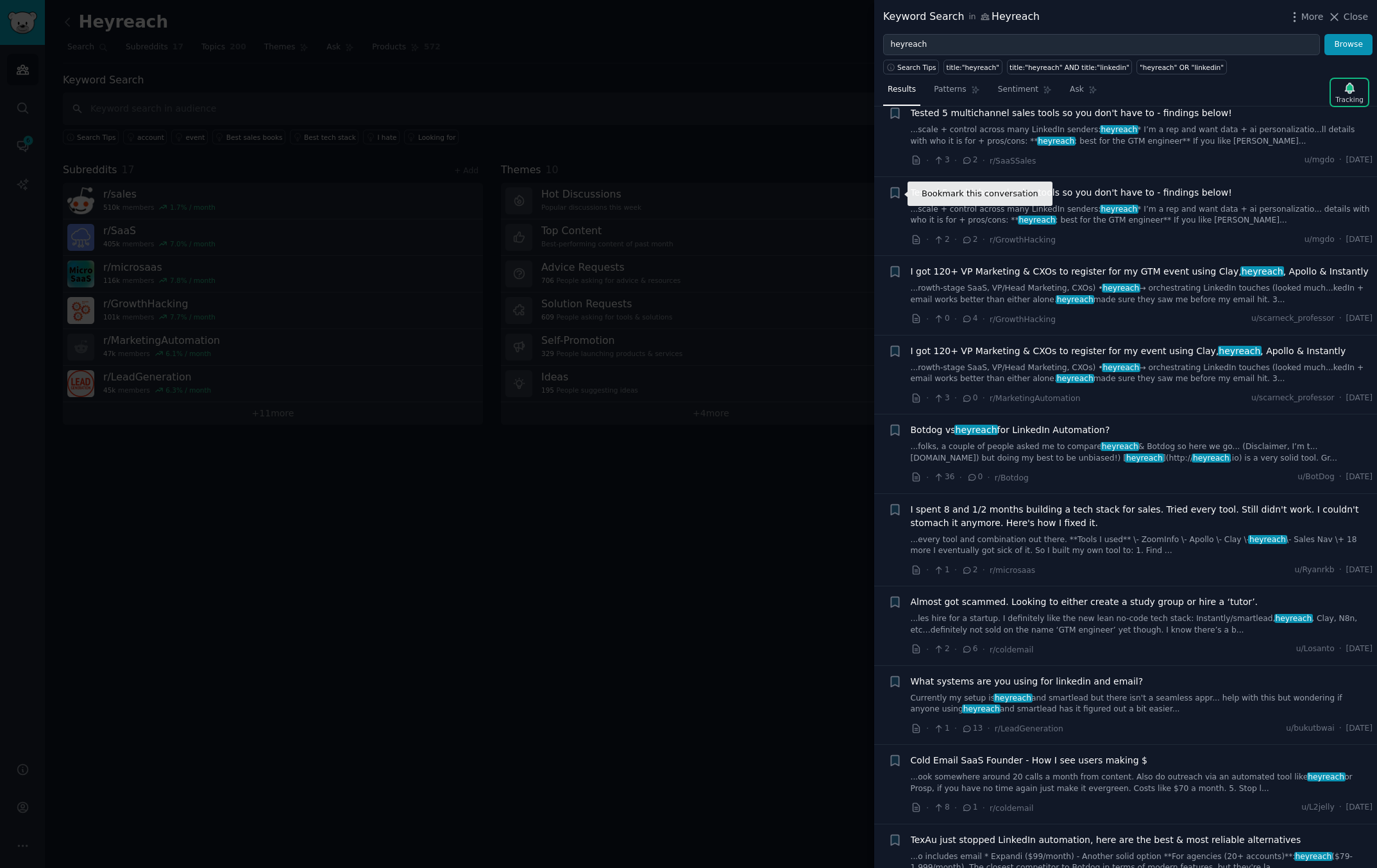
scroll to position [287, 0]
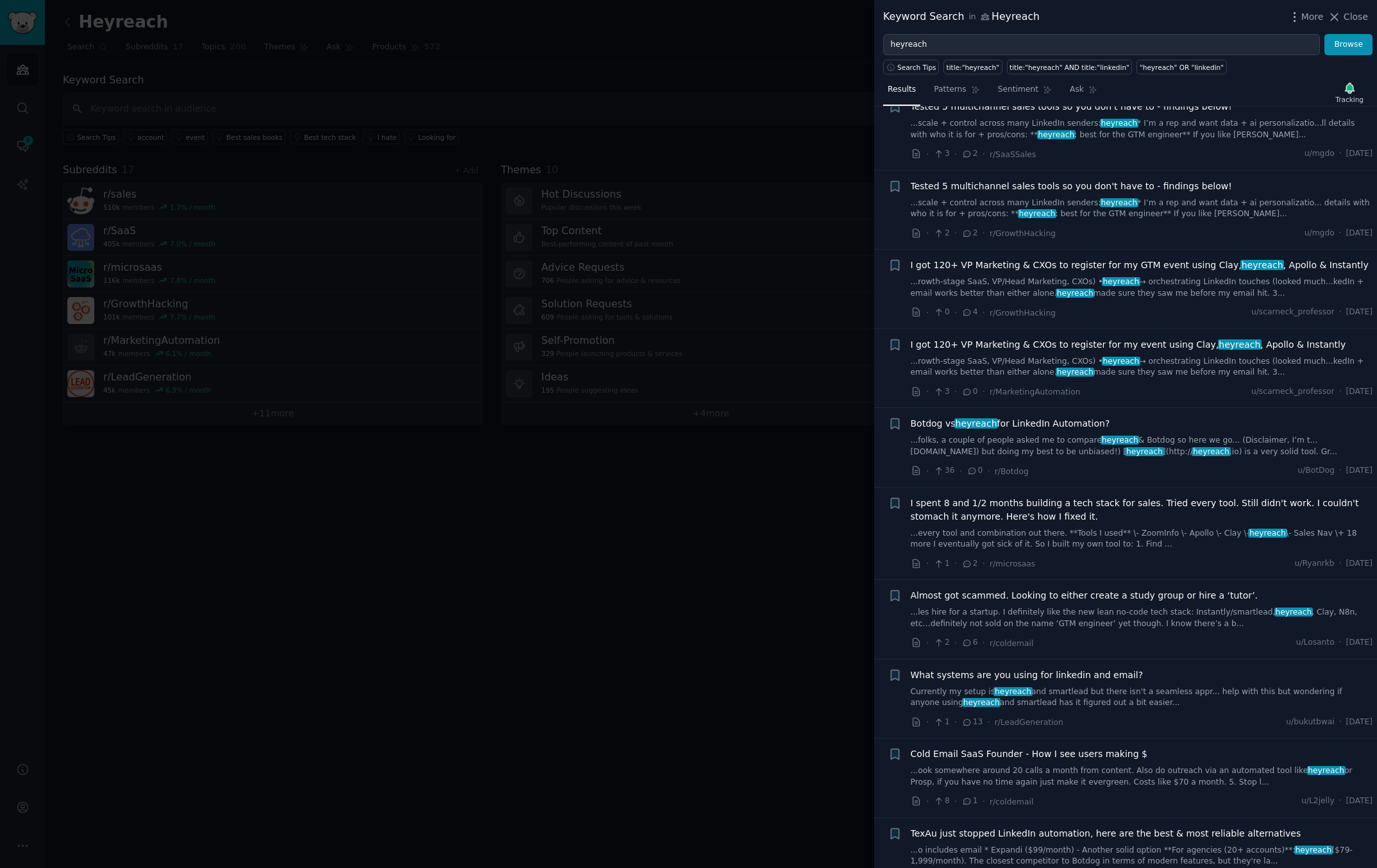
click at [159, 100] on div at bounding box center [688, 434] width 1377 height 868
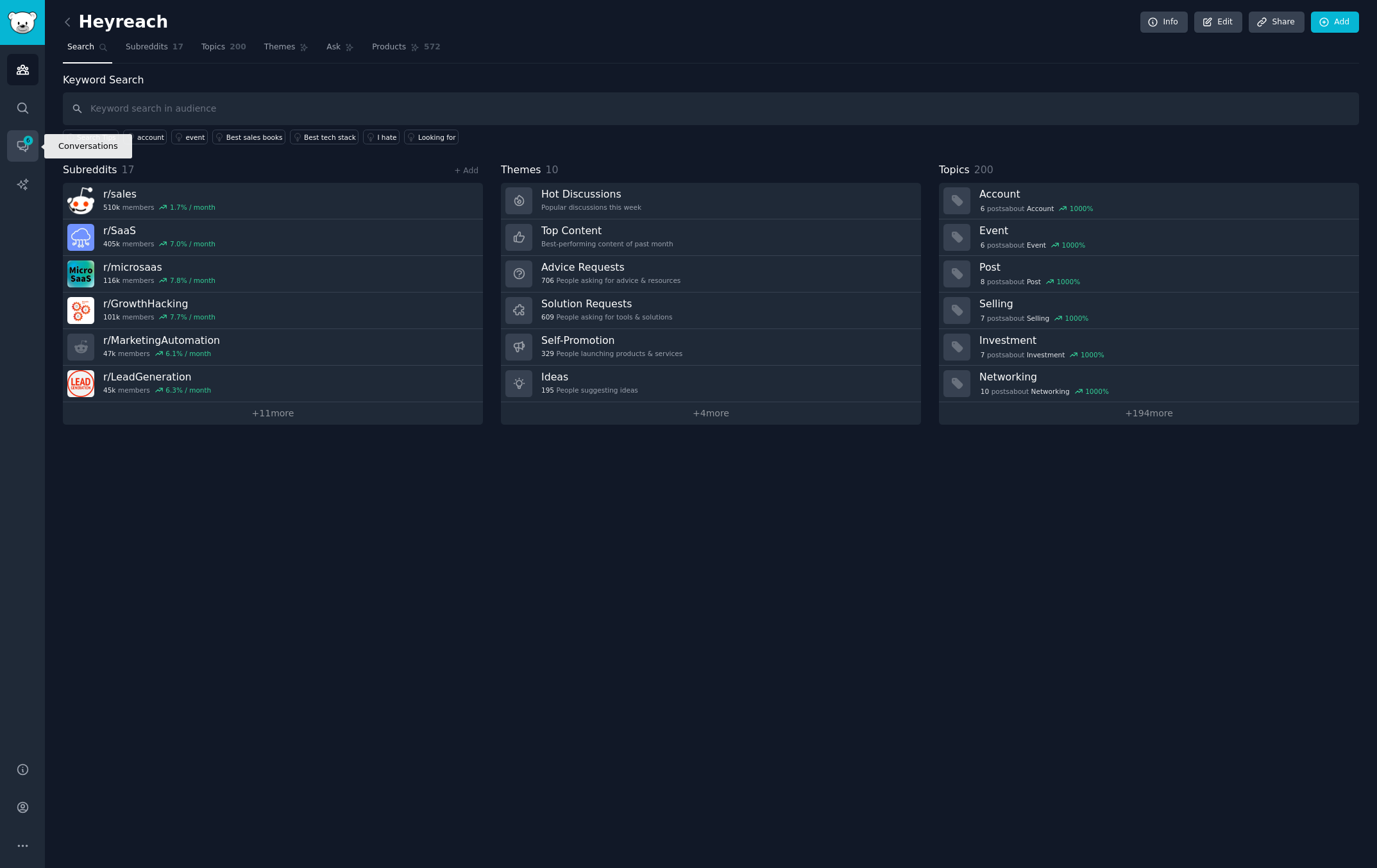
click at [33, 150] on link "Conversations 6" at bounding box center [22, 146] width 32 height 32
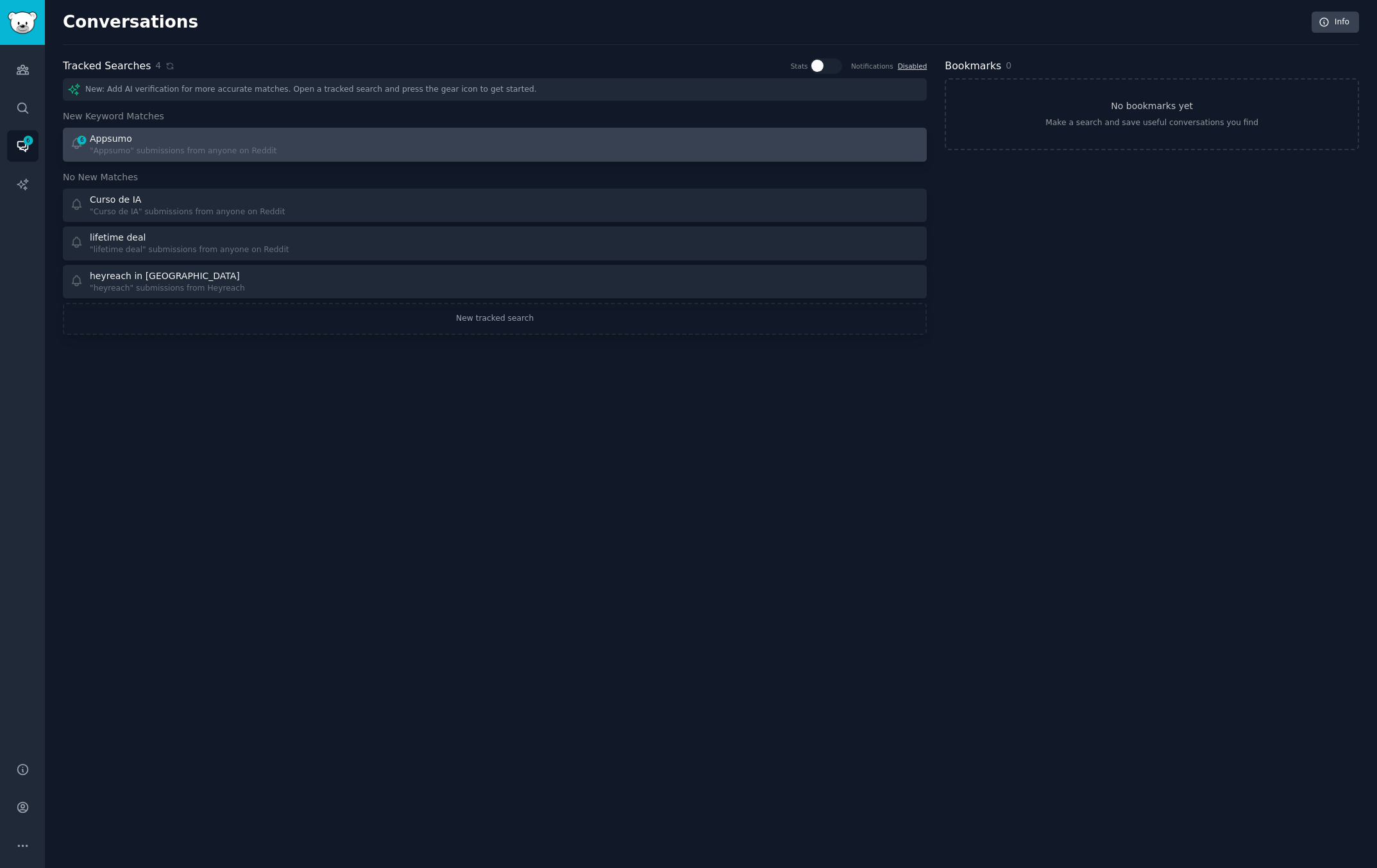
click at [227, 153] on div ""Appsumo" submissions from anyone on Reddit" at bounding box center [184, 151] width 187 height 11
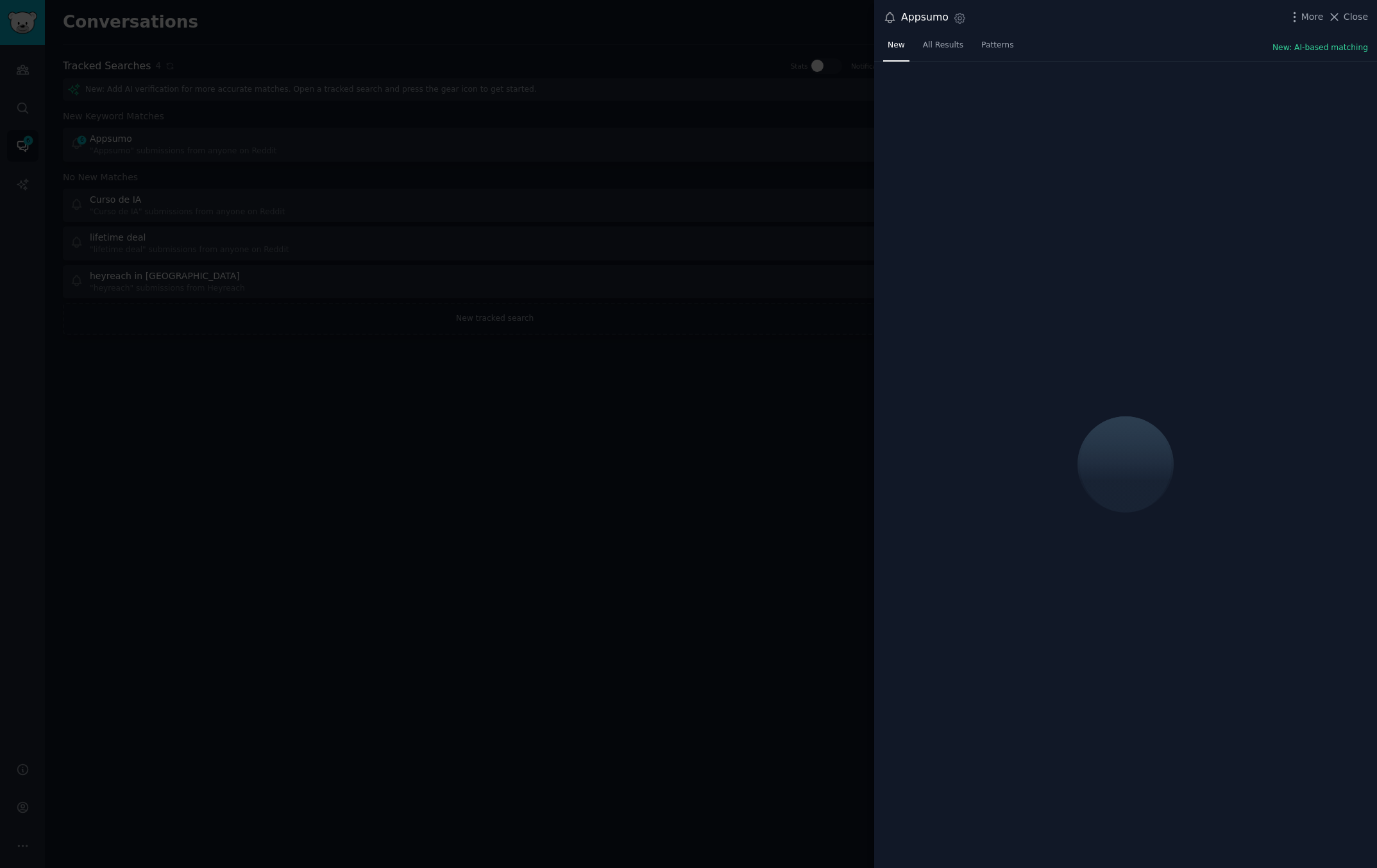
click at [227, 135] on div at bounding box center [688, 434] width 1377 height 868
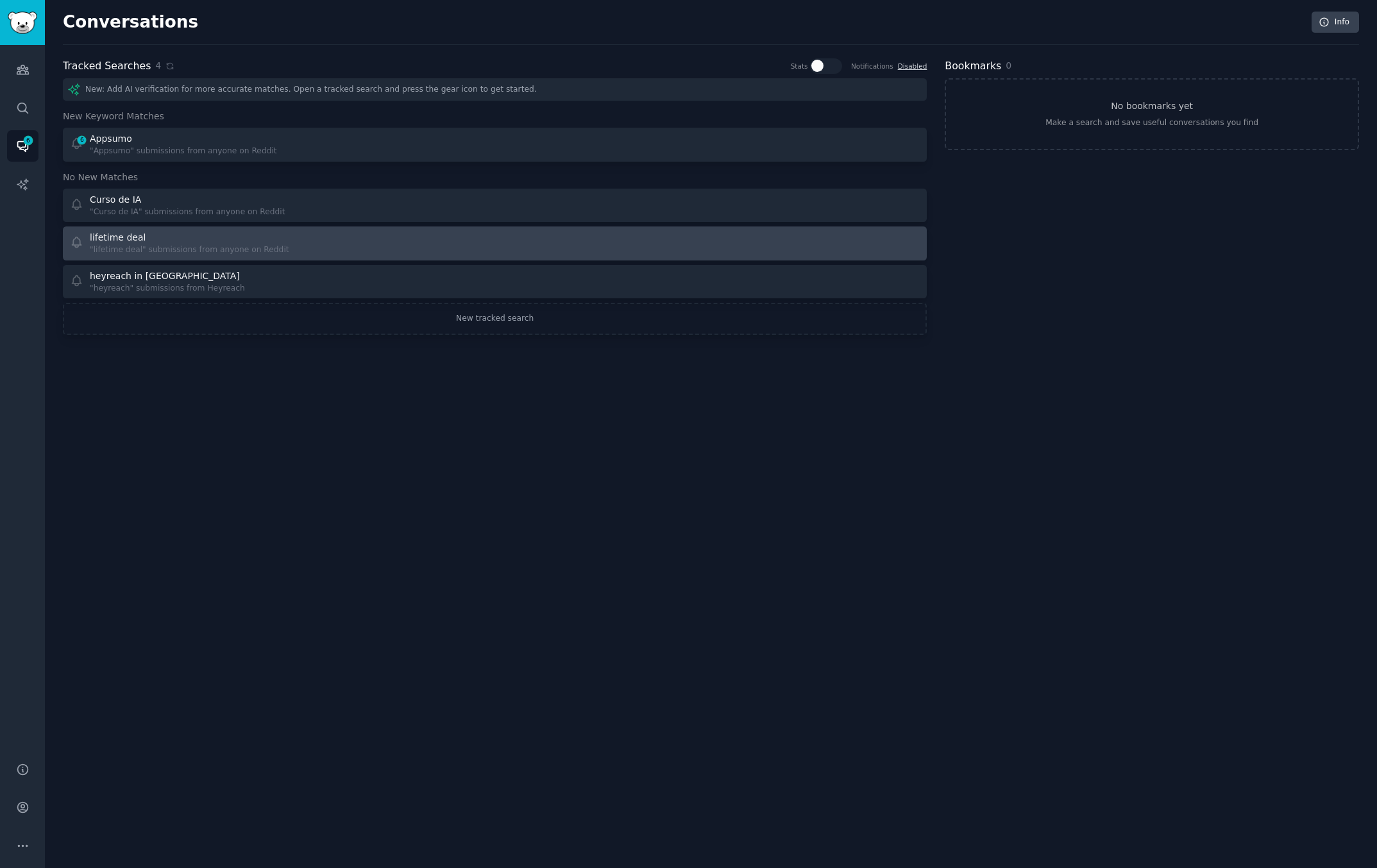
click at [176, 245] on div ""lifetime deal" submissions from anyone on Reddit" at bounding box center [190, 250] width 199 height 11
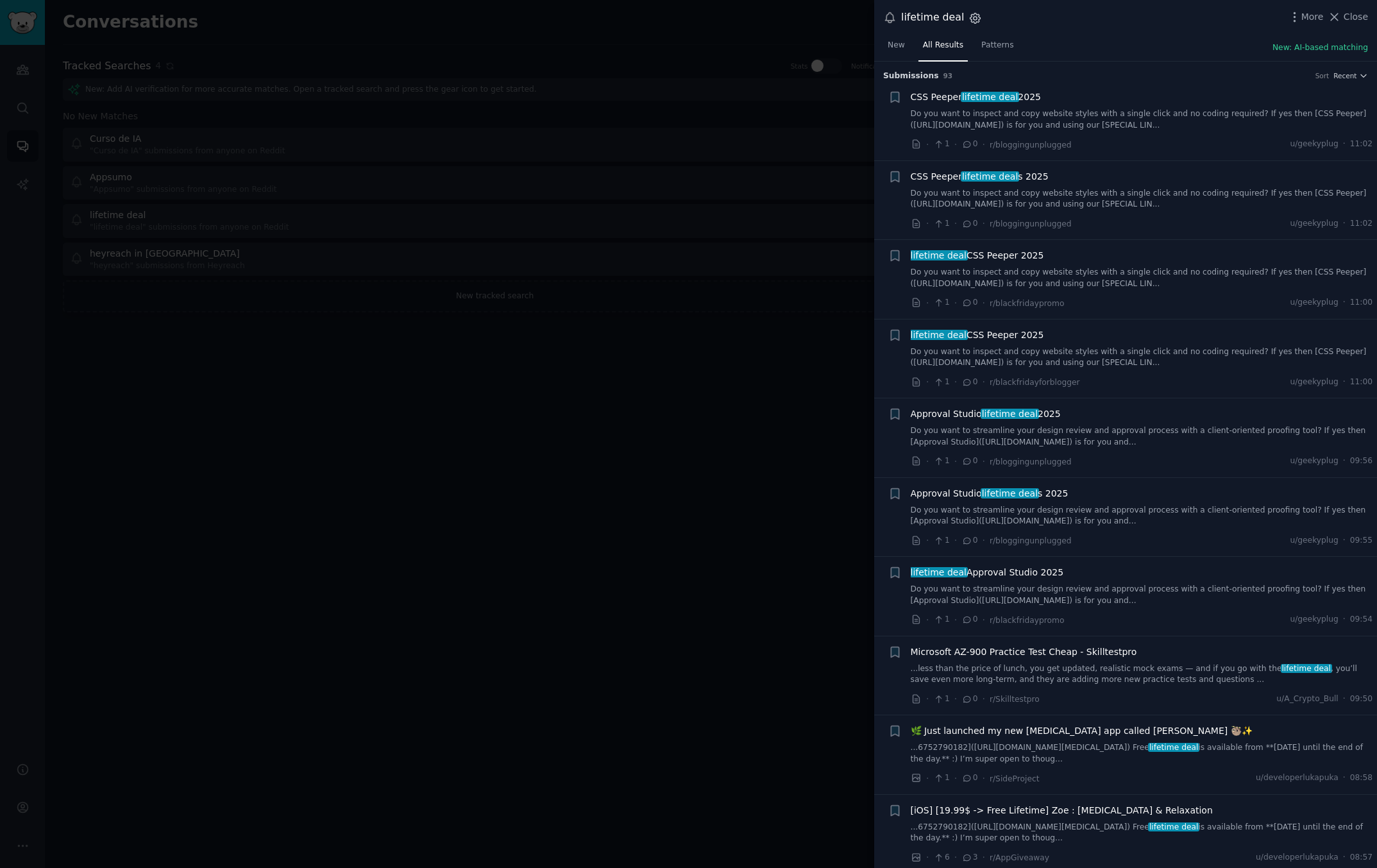
click at [969, 17] on icon "button" at bounding box center [975, 18] width 14 height 14
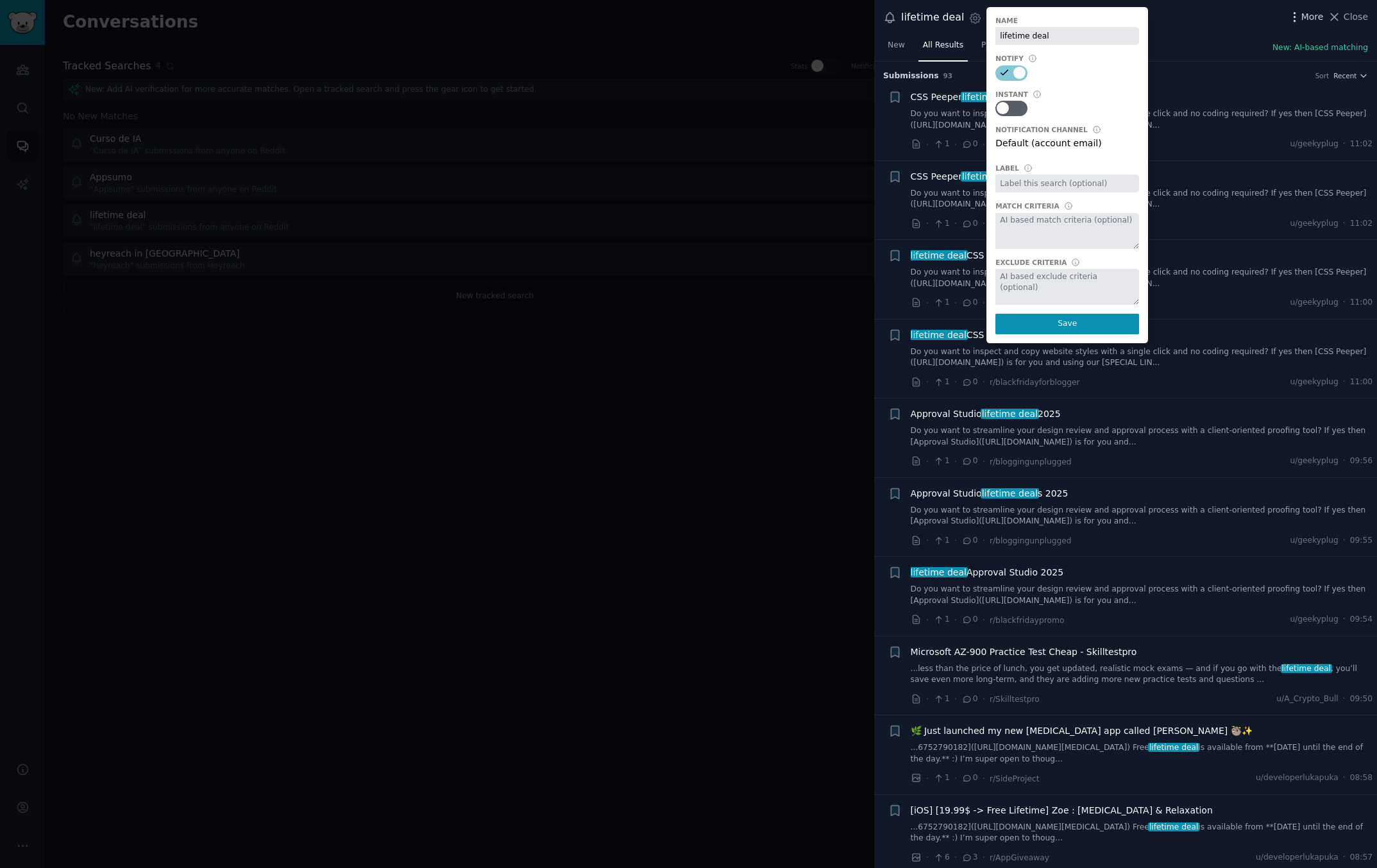
click at [1289, 21] on icon "button" at bounding box center [1295, 17] width 14 height 14
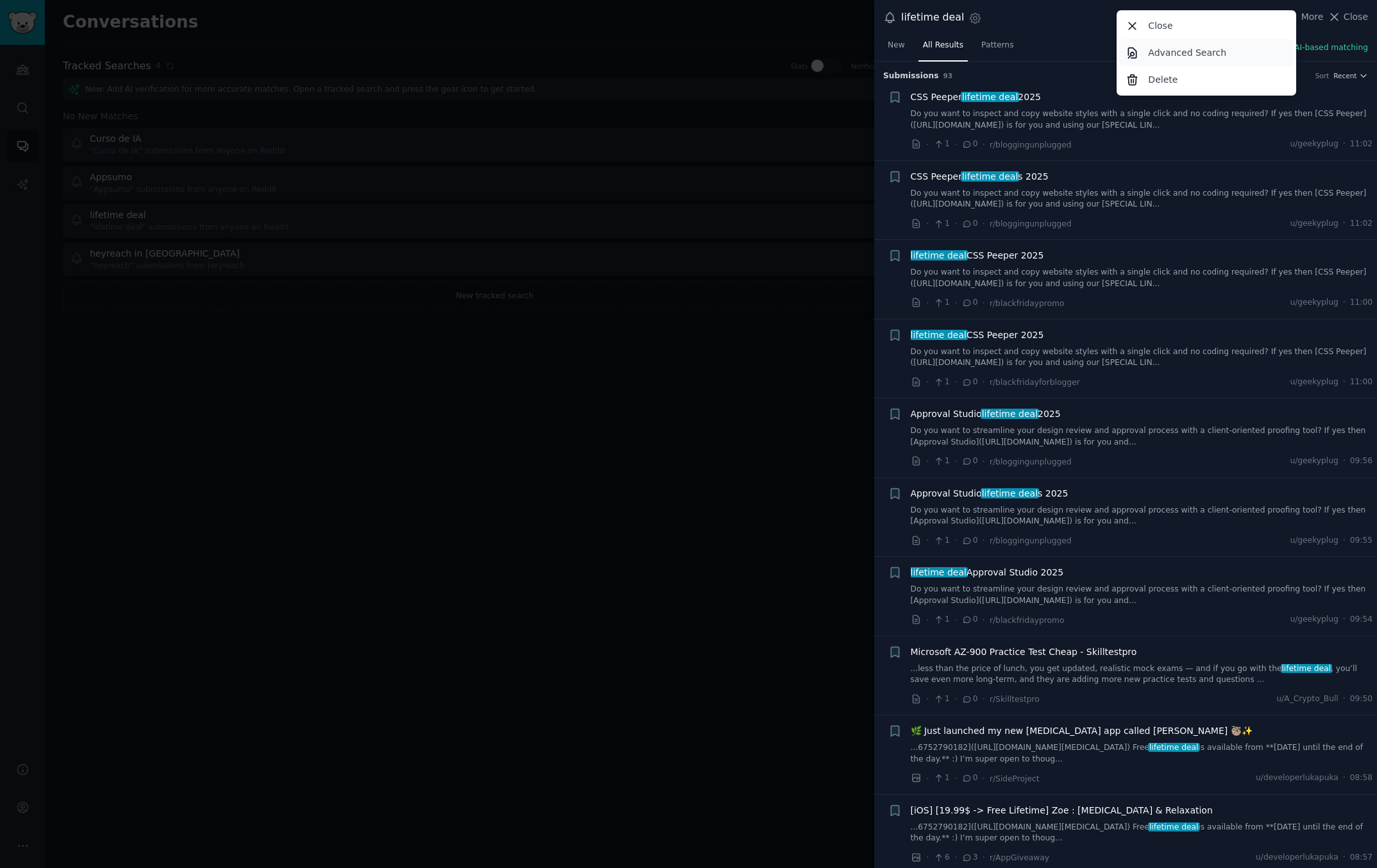
click at [1241, 41] on link "Advanced Search" at bounding box center [1207, 52] width 175 height 27
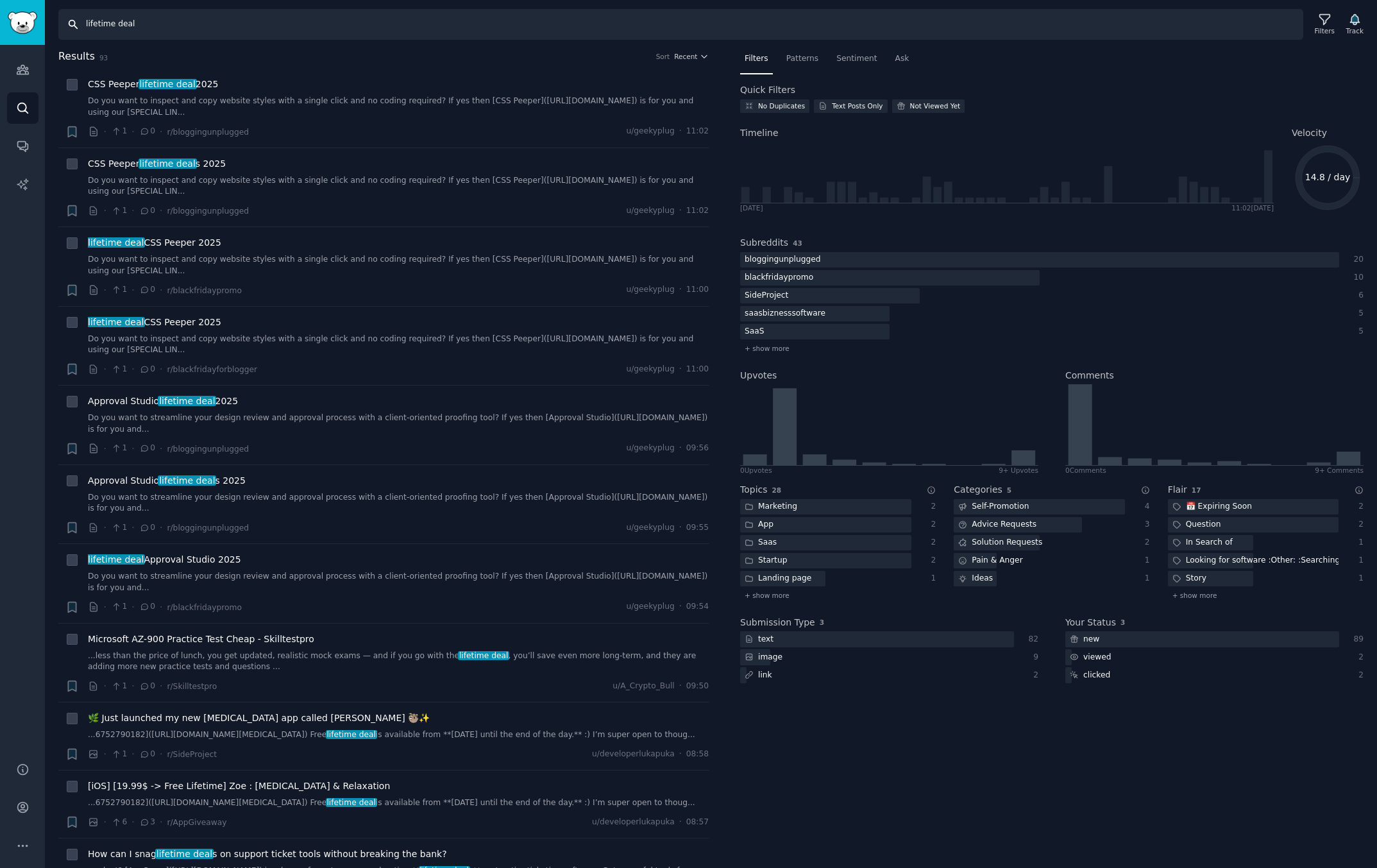
click at [229, 31] on input "lifetime deal" at bounding box center [681, 24] width 1245 height 31
type input "lifetime deal Heyreach"
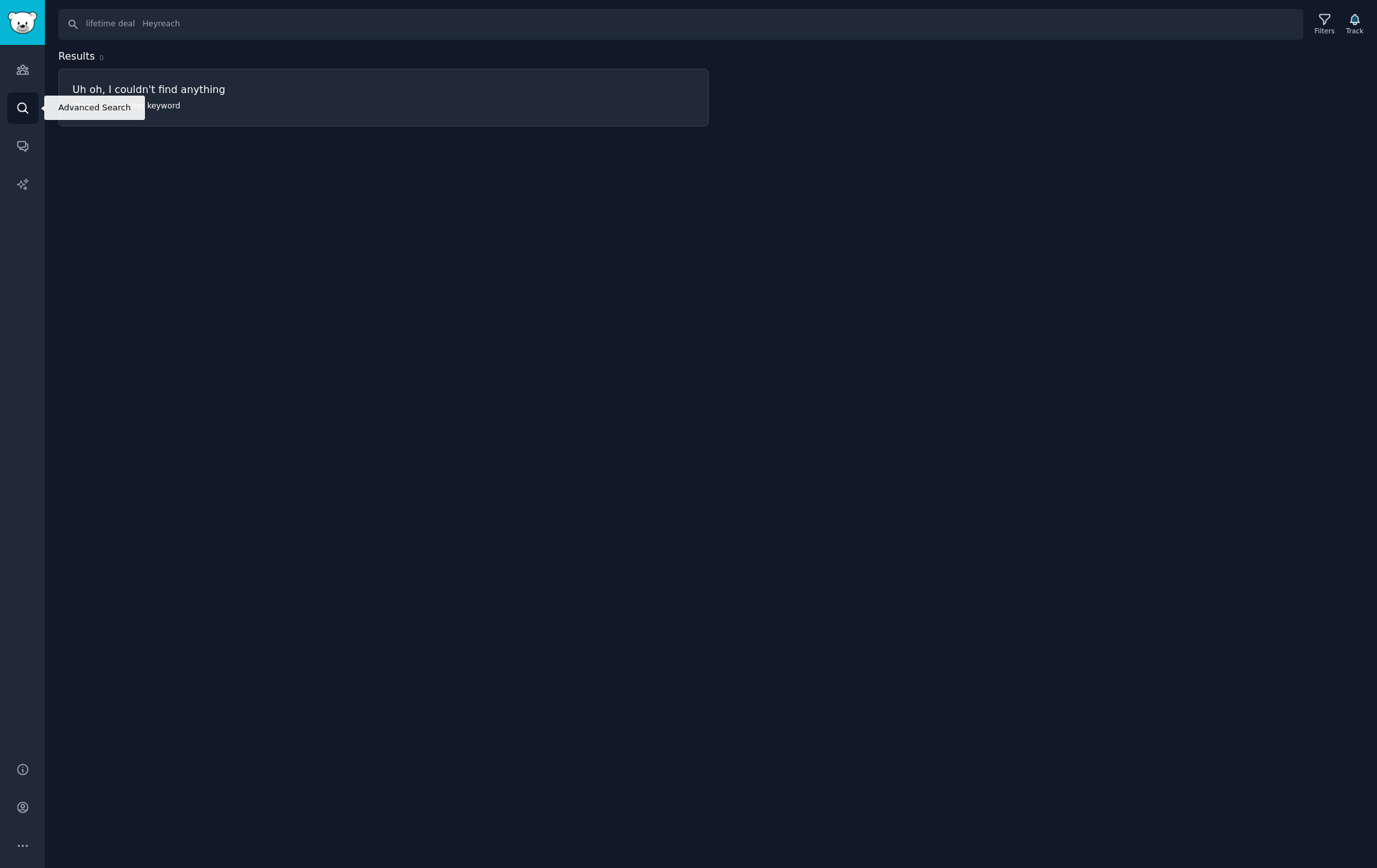
click at [14, 108] on link "Search" at bounding box center [22, 108] width 32 height 32
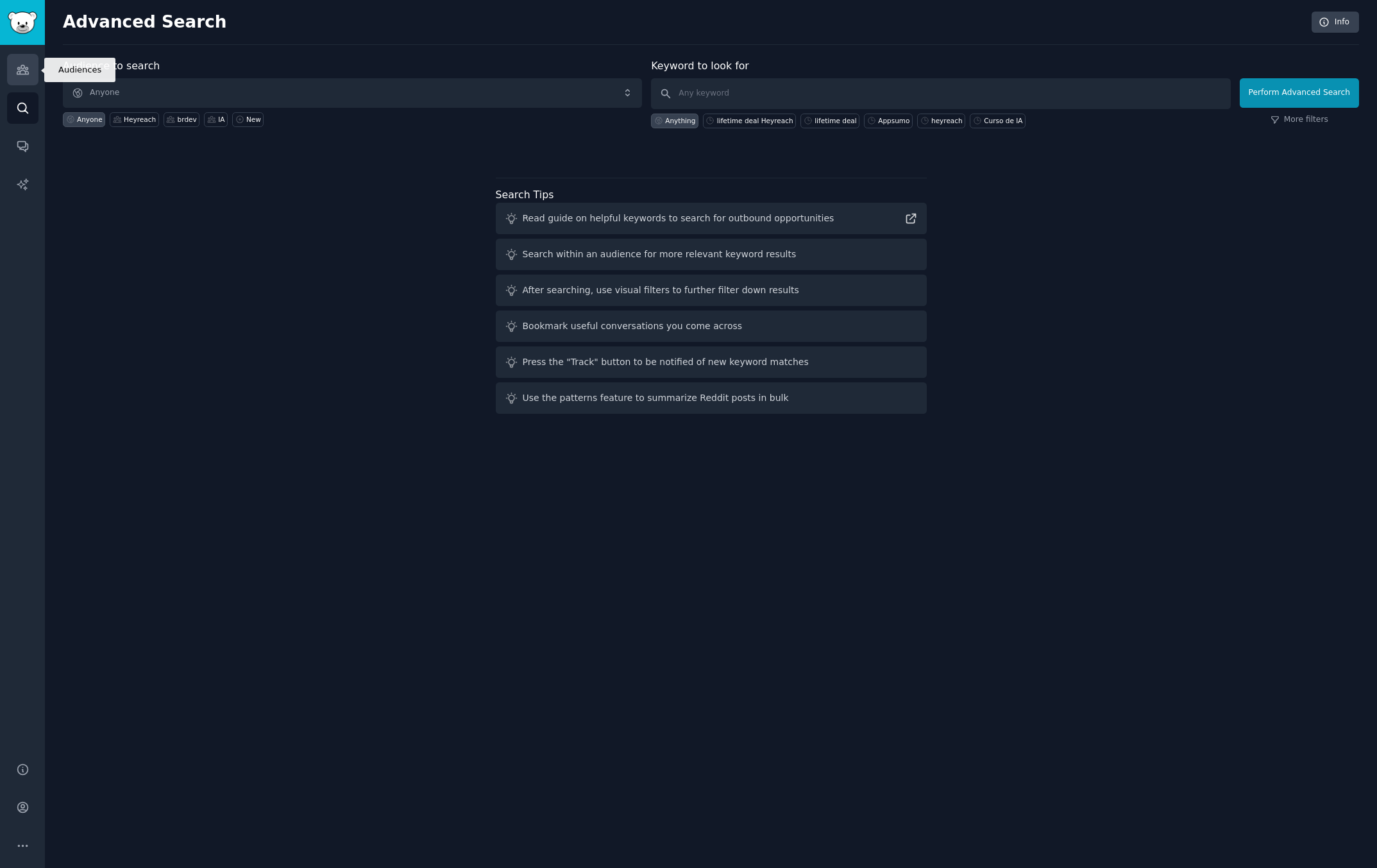
click at [16, 65] on icon "Sidebar" at bounding box center [23, 70] width 14 height 14
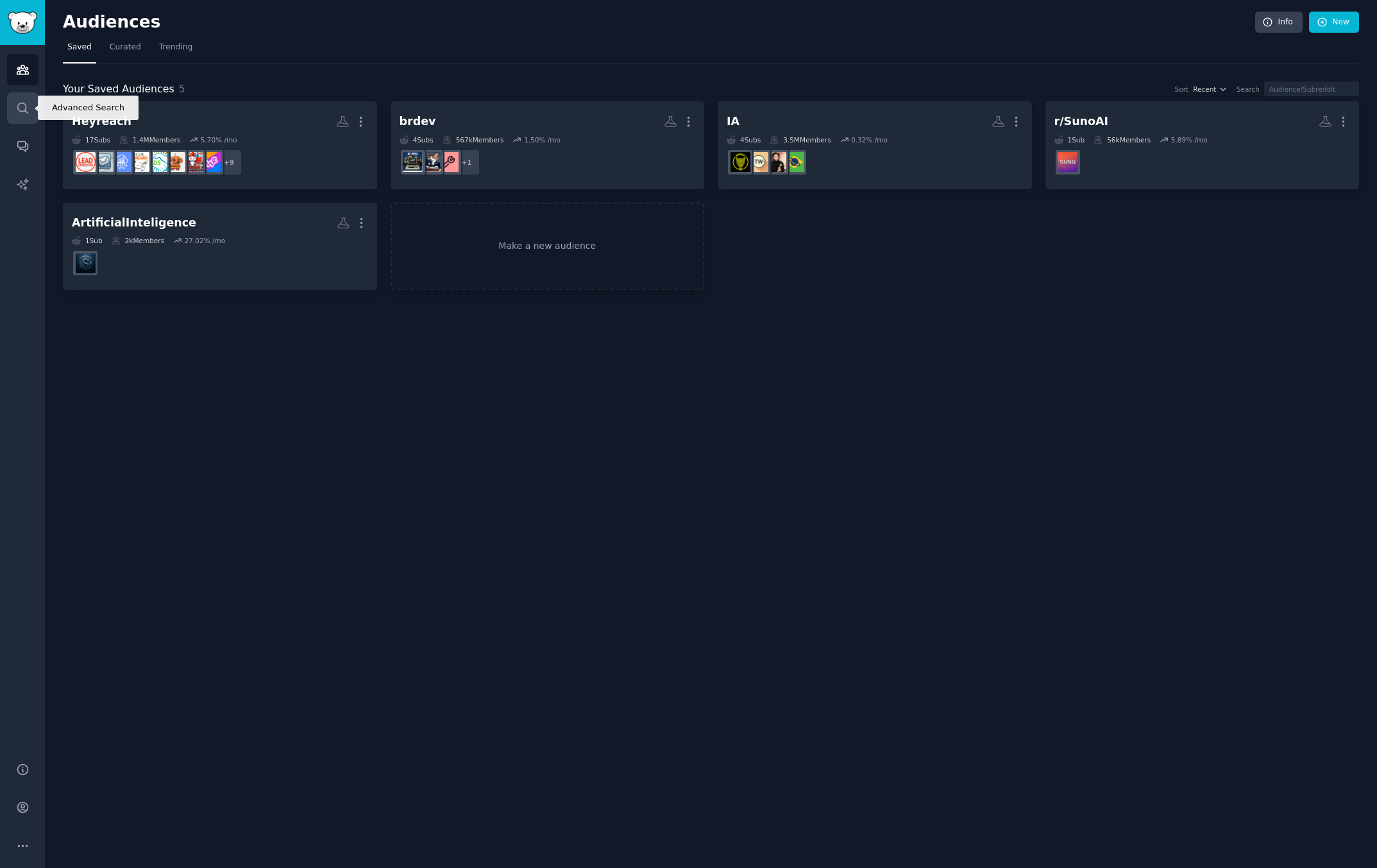
click at [34, 118] on link "Search" at bounding box center [22, 108] width 32 height 32
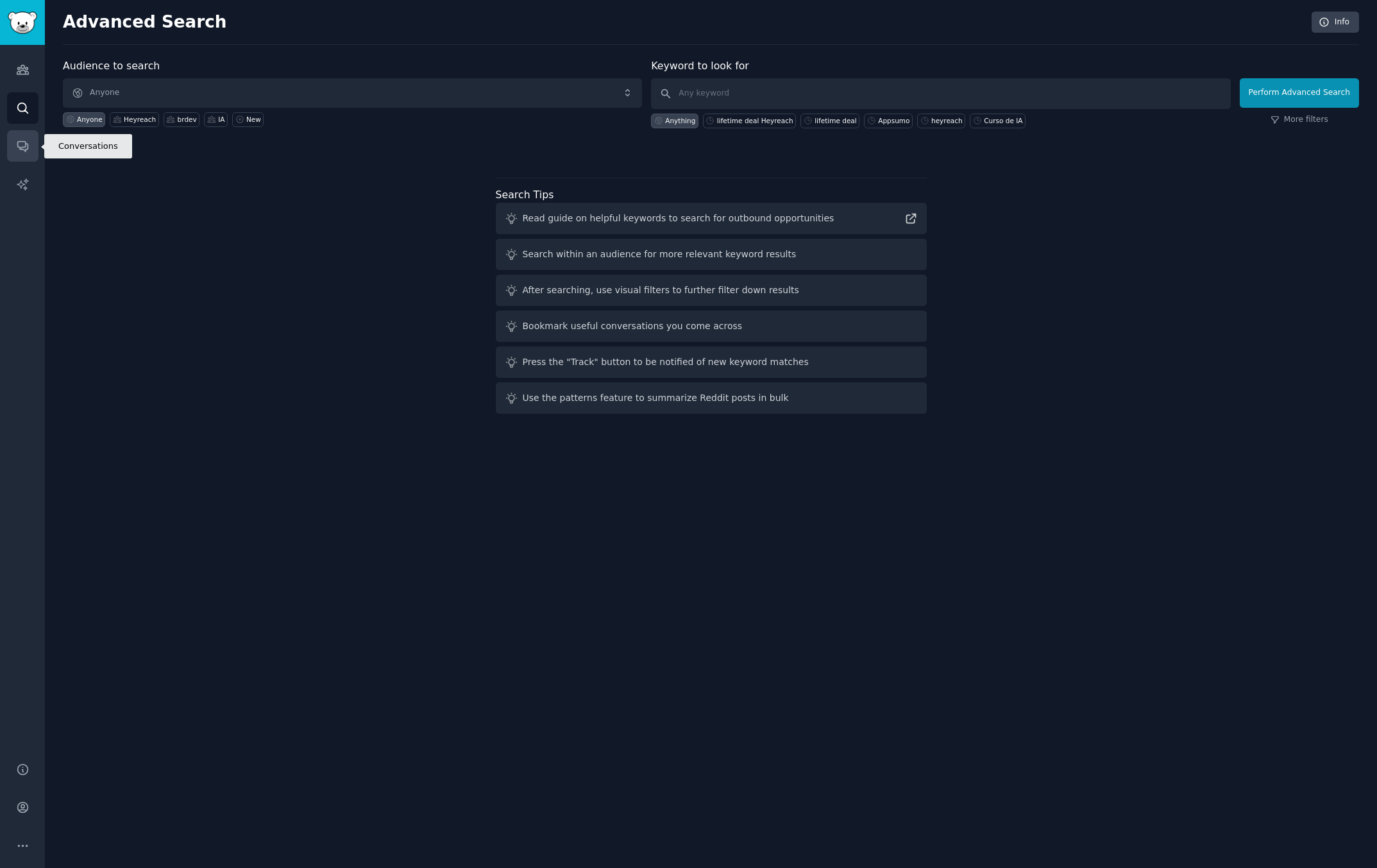
click at [32, 138] on link "Conversations" at bounding box center [22, 146] width 32 height 32
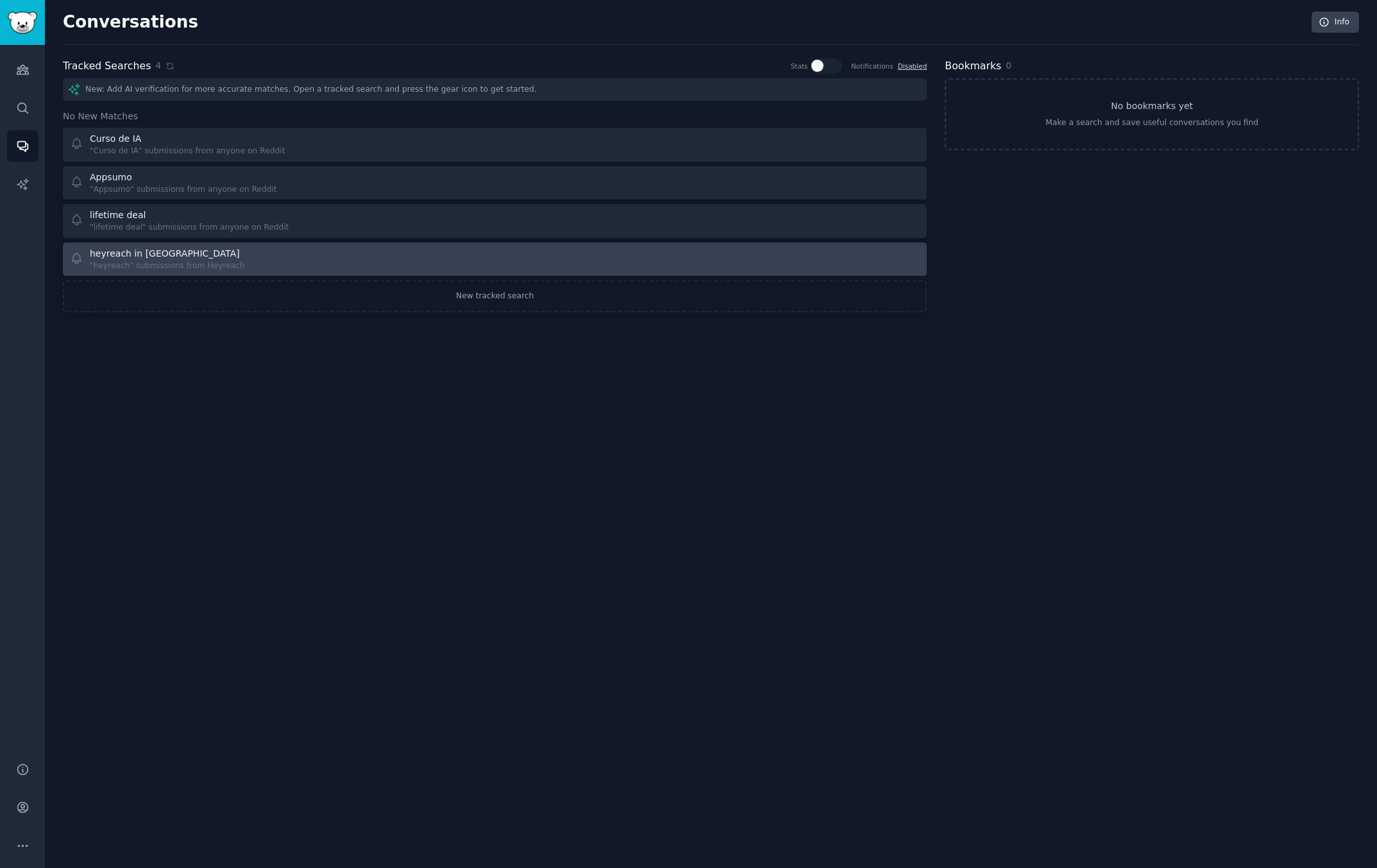
click at [257, 244] on link "heyreach in Heyreach "heyreach" submissions from Heyreach" at bounding box center [494, 259] width 864 height 34
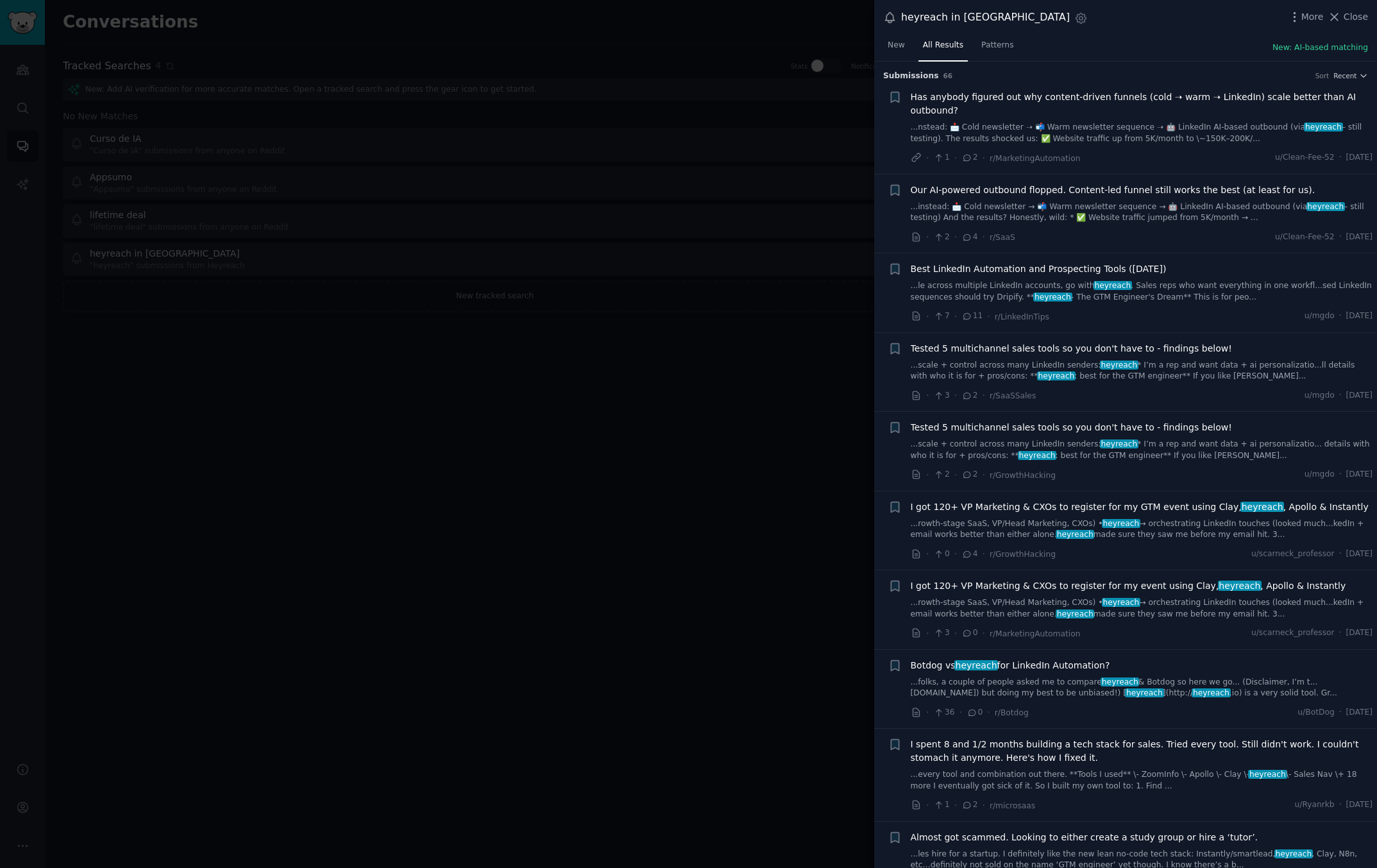
click at [966, 278] on div "Best LinkedIn Automation and Prospecting Tools ([DATE]) ...le across multiple L…" at bounding box center [1142, 282] width 463 height 40
click at [1028, 288] on link "...le across multiple LinkedIn accounts, go with heyreach . Sales reps who want…" at bounding box center [1142, 291] width 463 height 22
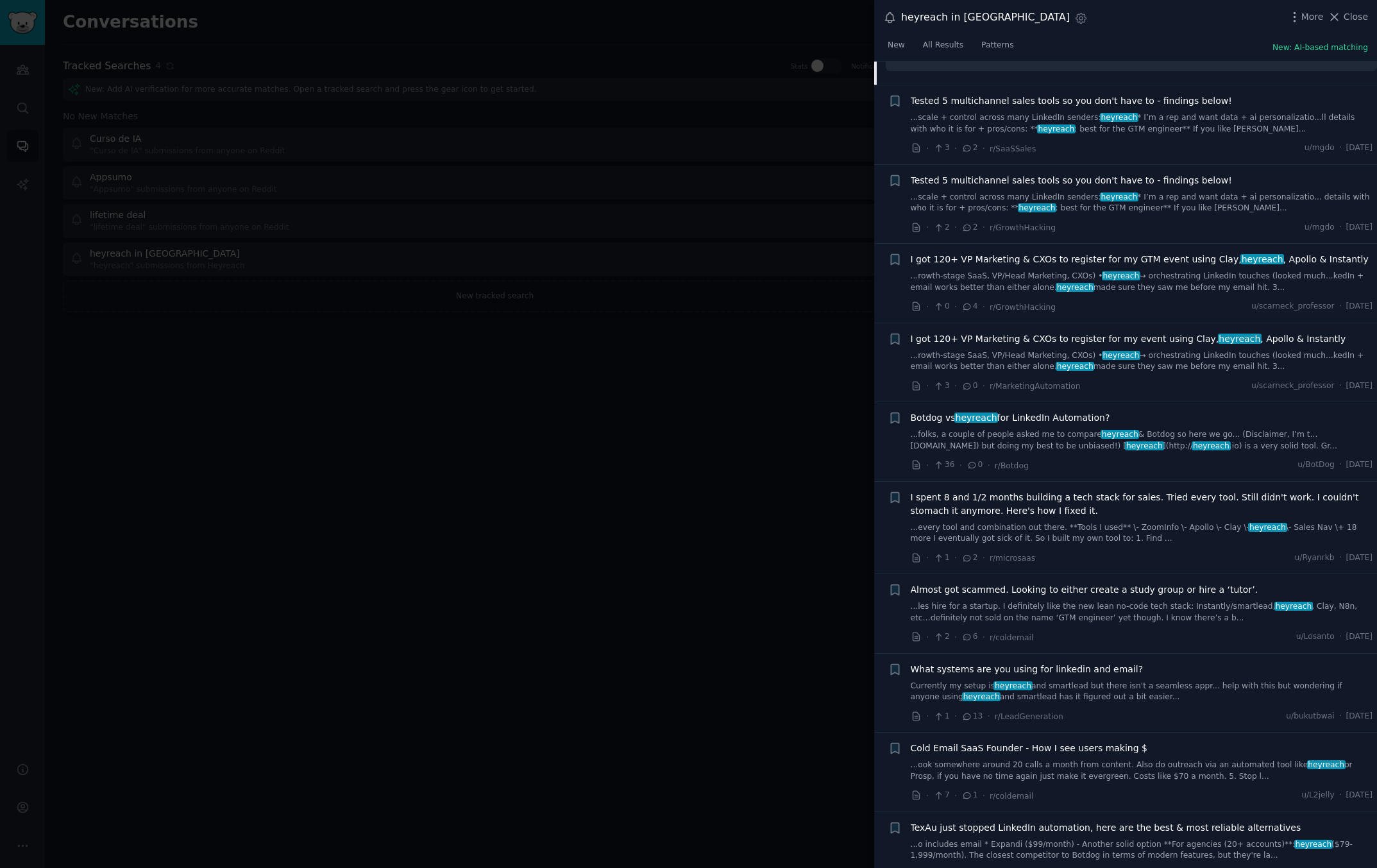
scroll to position [1056, 0]
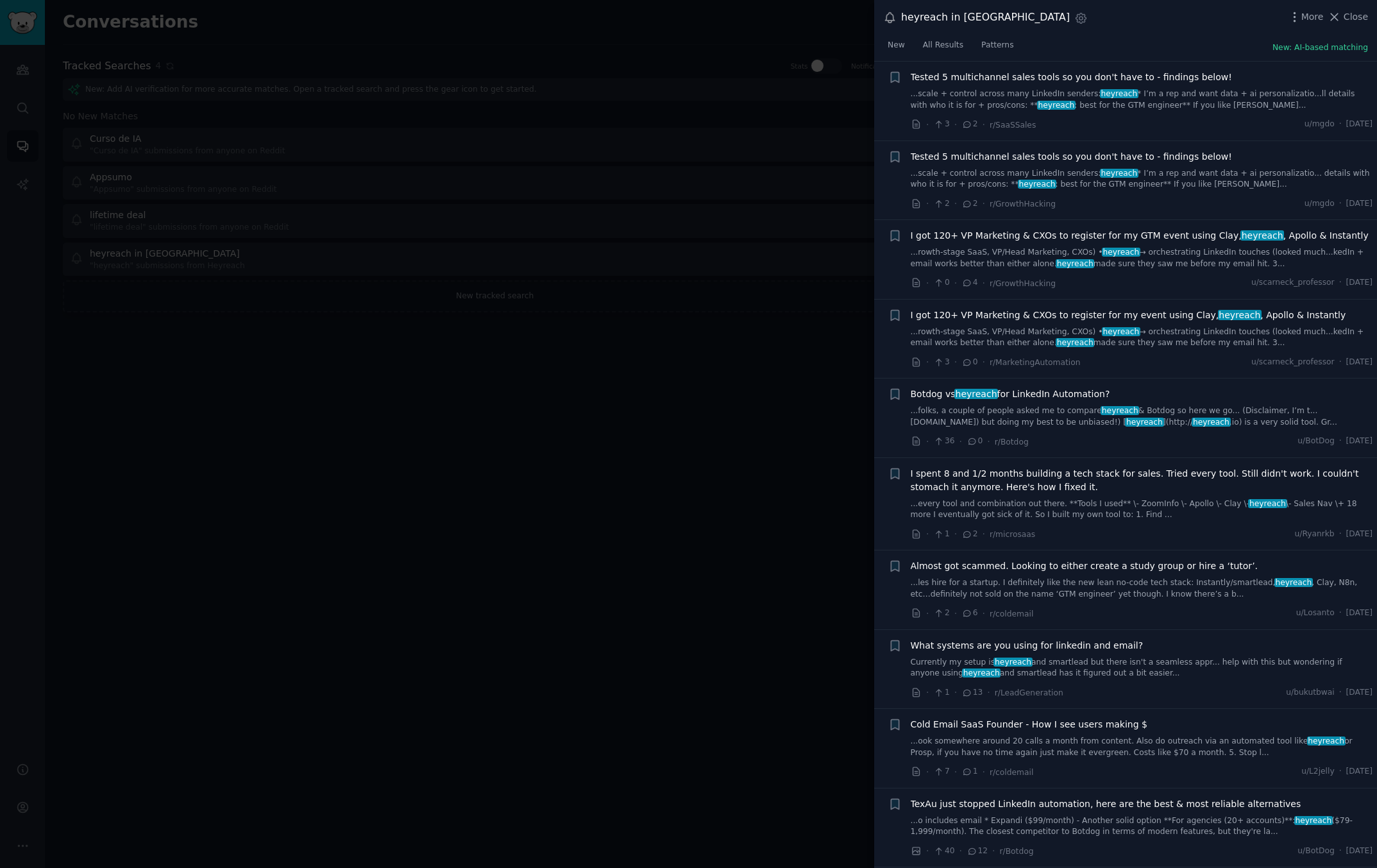
click at [1101, 406] on span "heyreach" at bounding box center [1119, 410] width 39 height 9
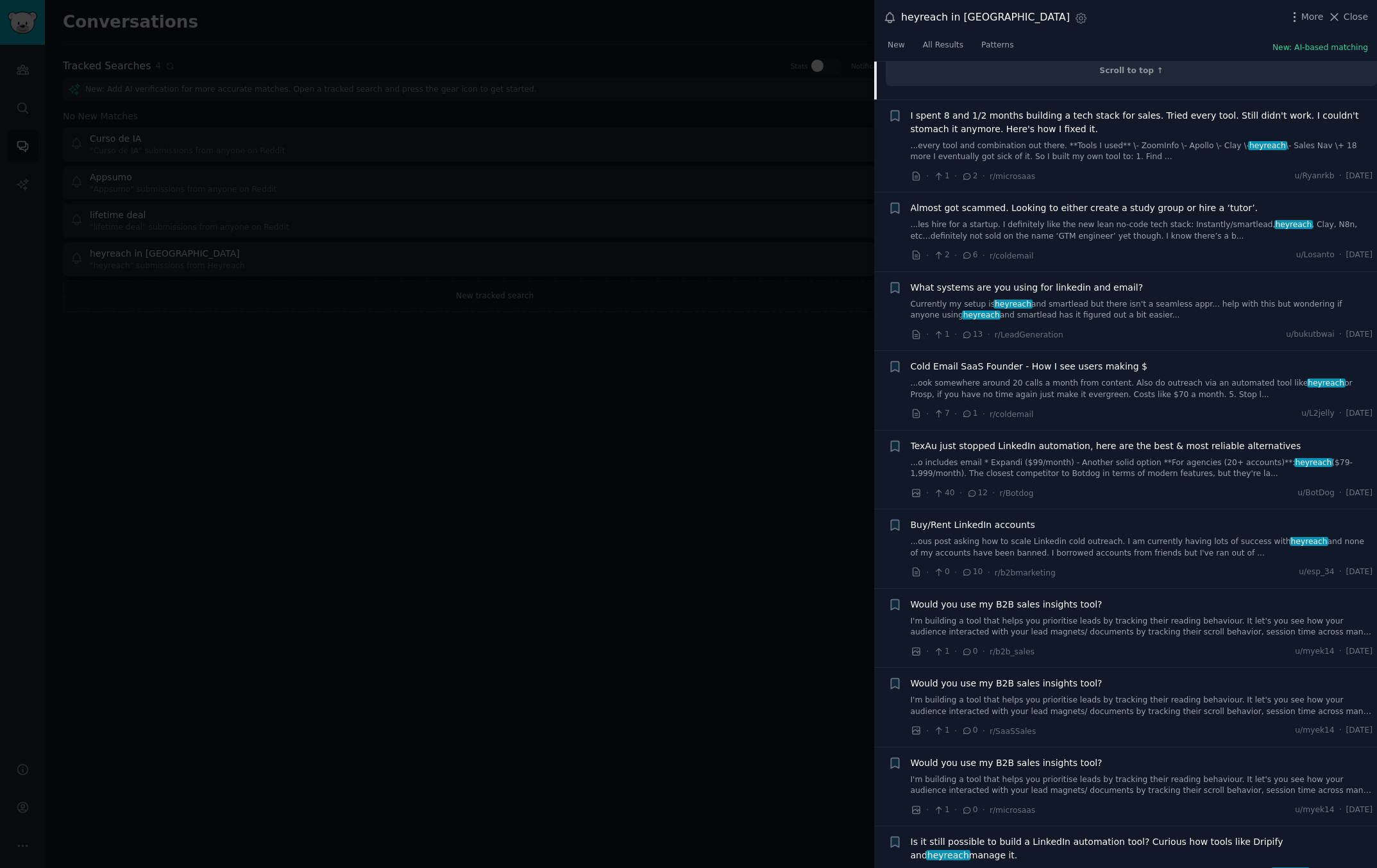
scroll to position [1126, 0]
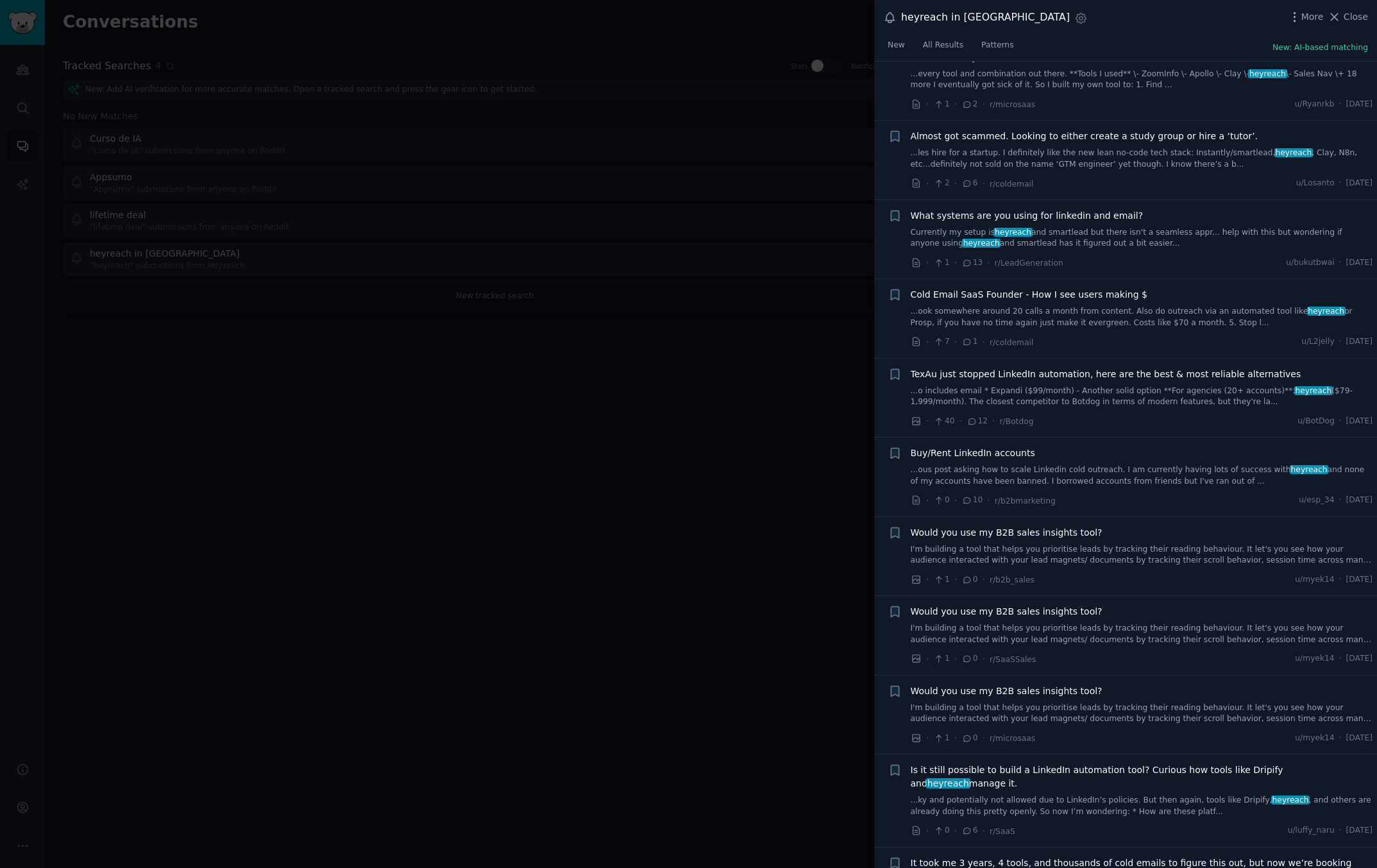
click at [1113, 469] on link "...ous post asking how to scale Linkedin cold outreach. I am currently having l…" at bounding box center [1142, 476] width 463 height 22
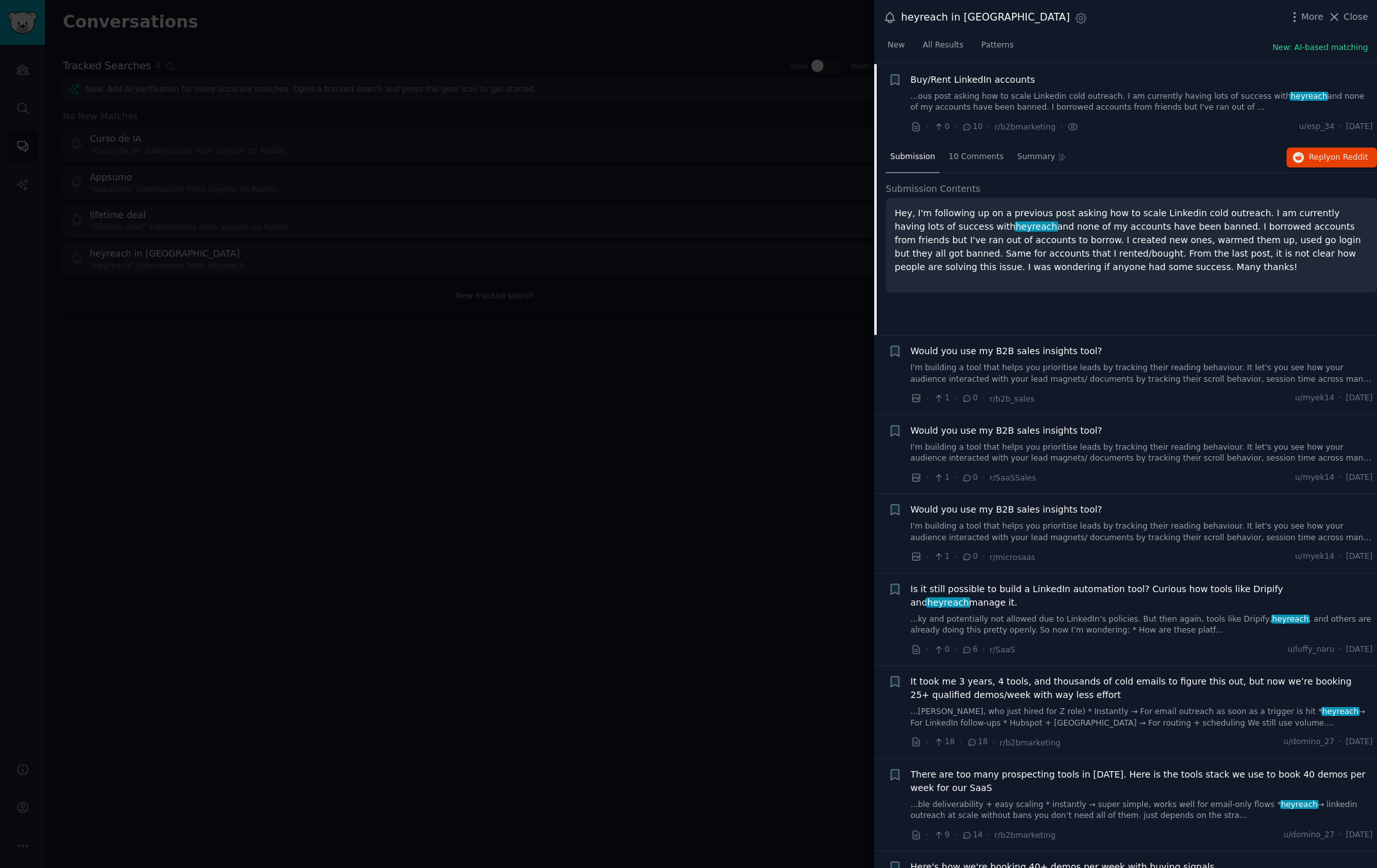
scroll to position [1077, 0]
click at [1350, 153] on span "on Reddit" at bounding box center [1349, 155] width 37 height 9
